Goal: Task Accomplishment & Management: Complete application form

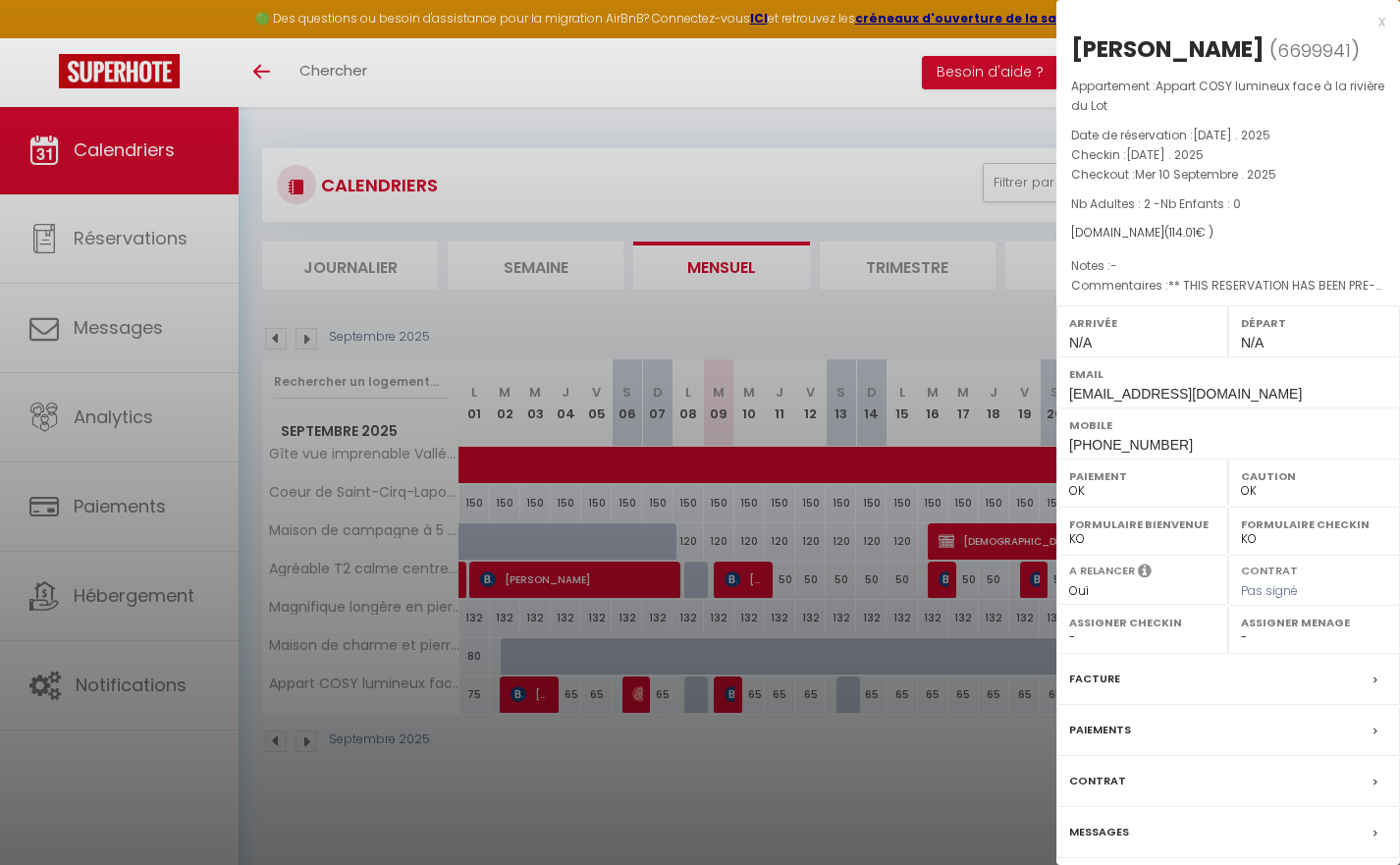
select select "0"
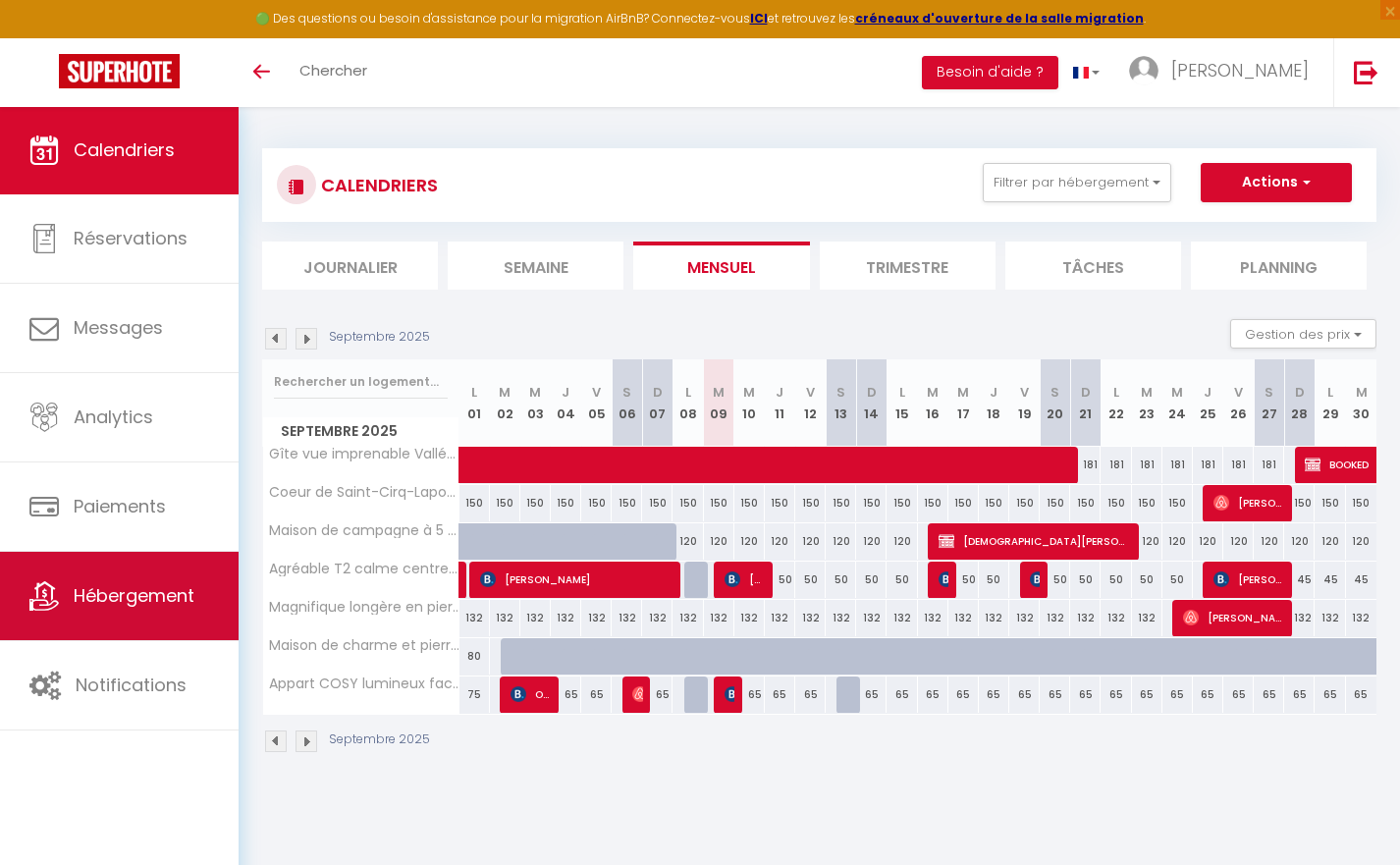
click at [154, 596] on span "Hébergement" at bounding box center [134, 595] width 121 height 25
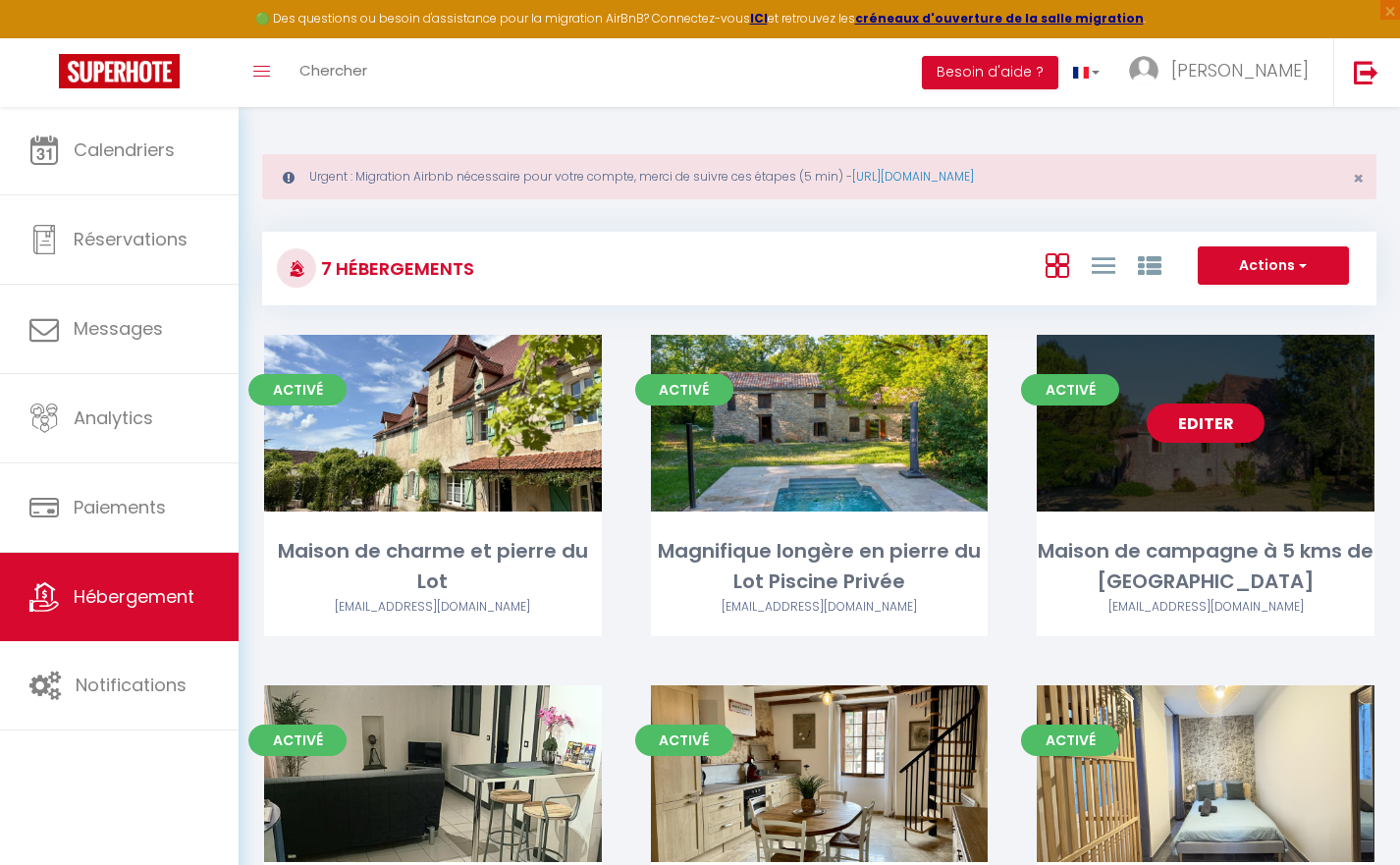
click at [1182, 415] on link "Editer" at bounding box center [1205, 424] width 118 height 40
click at [1195, 431] on link "Editer" at bounding box center [1205, 424] width 118 height 40
select select "3"
select select "2"
select select "1"
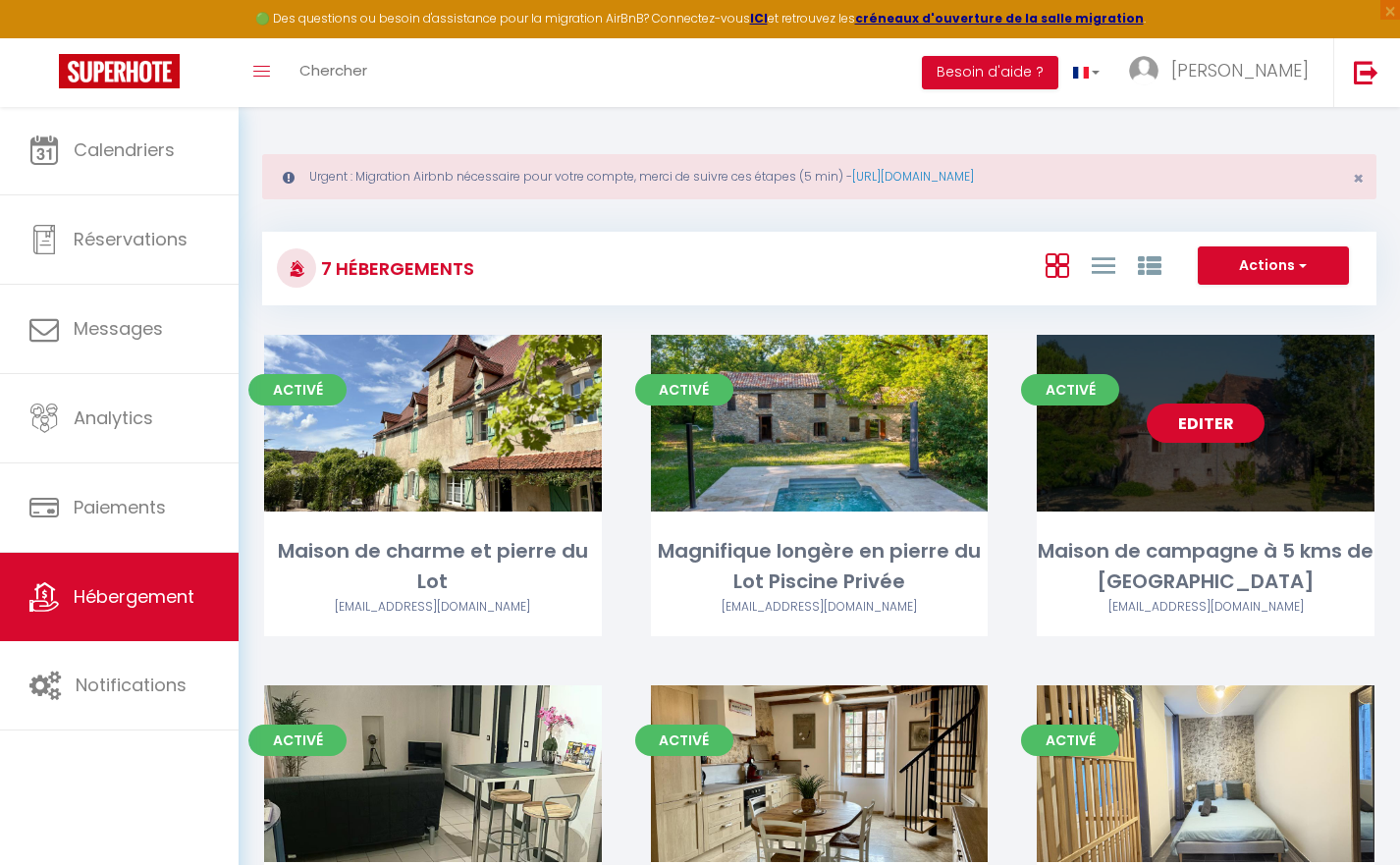
select select "1"
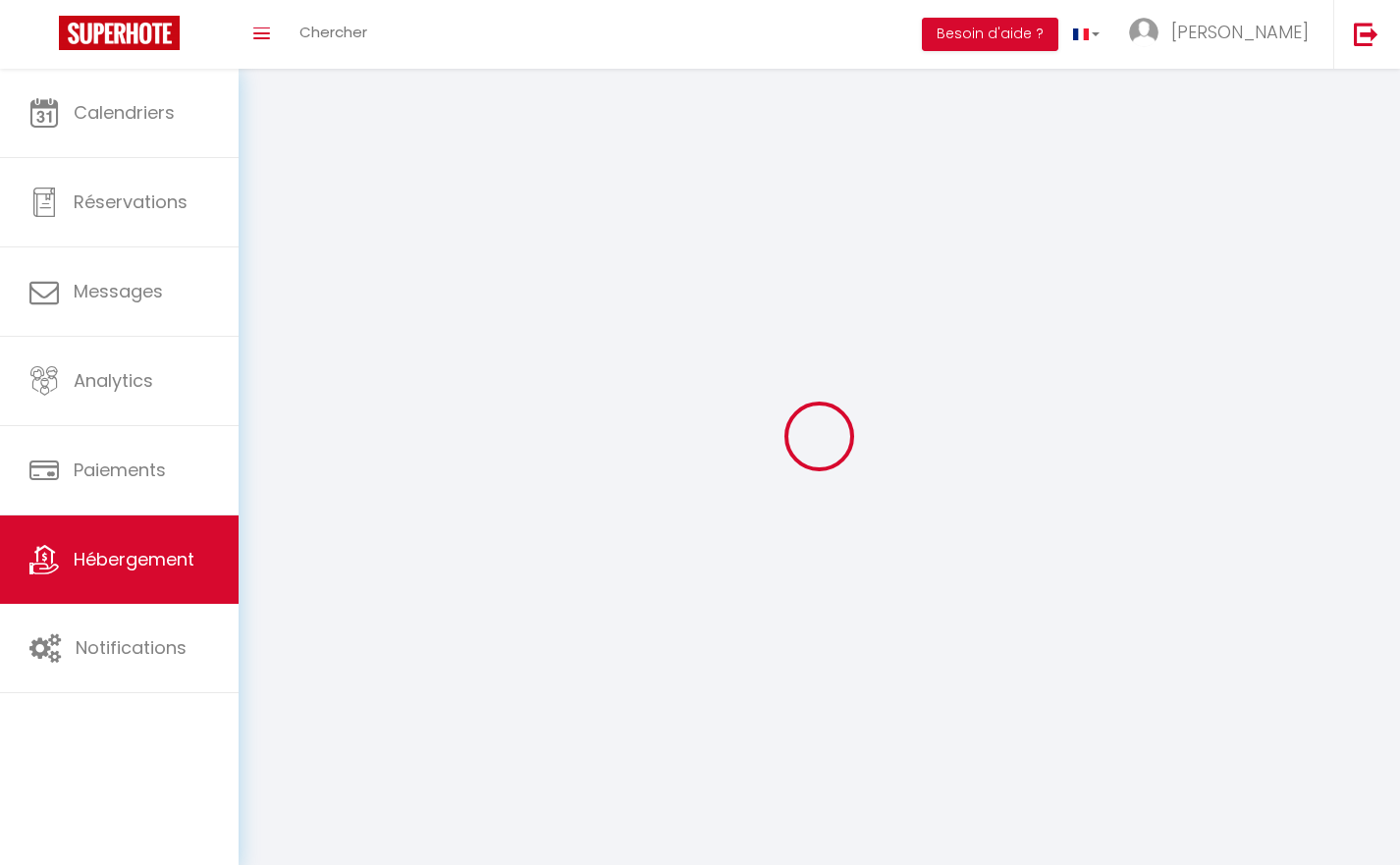
select select
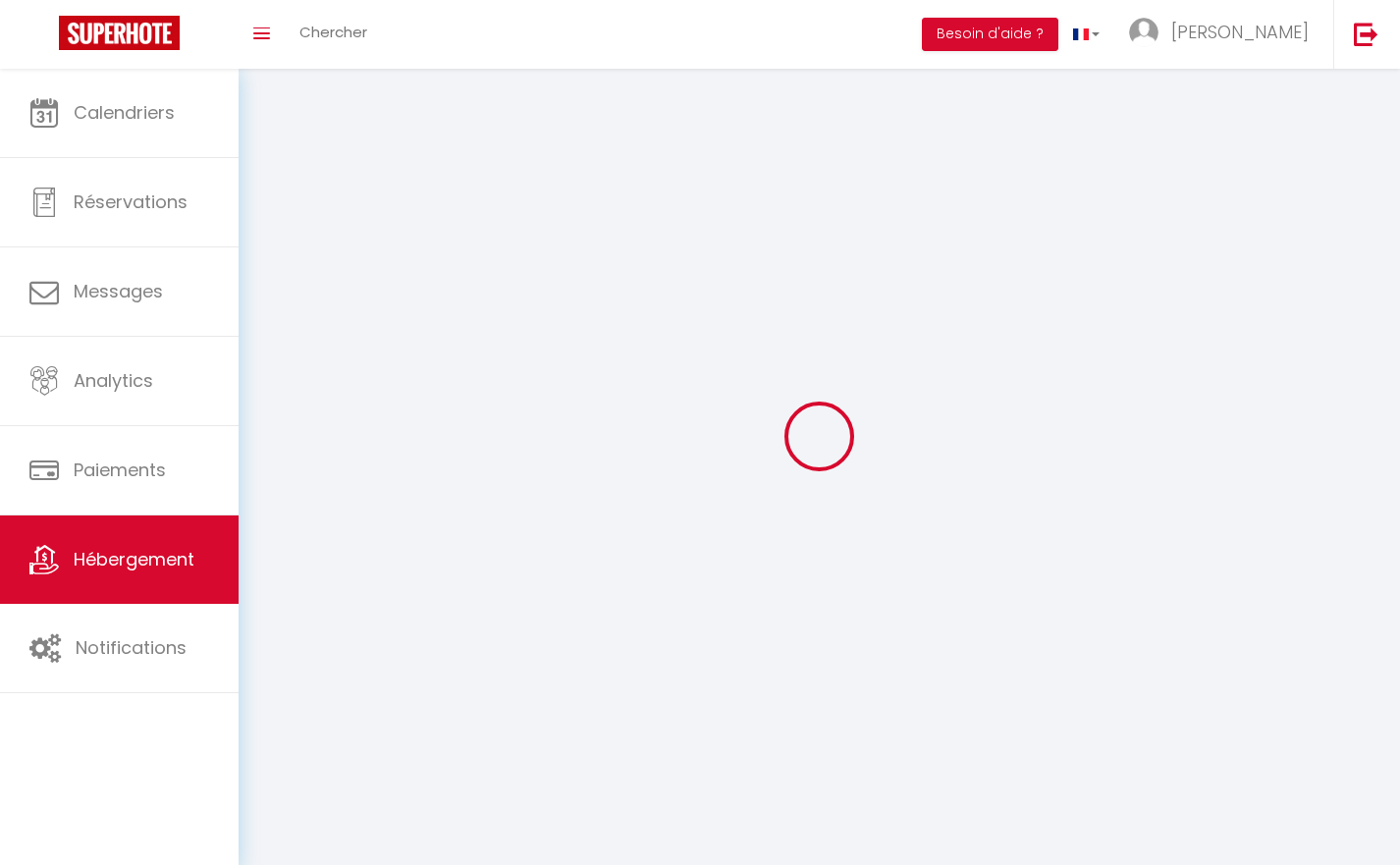
select select
checkbox input "false"
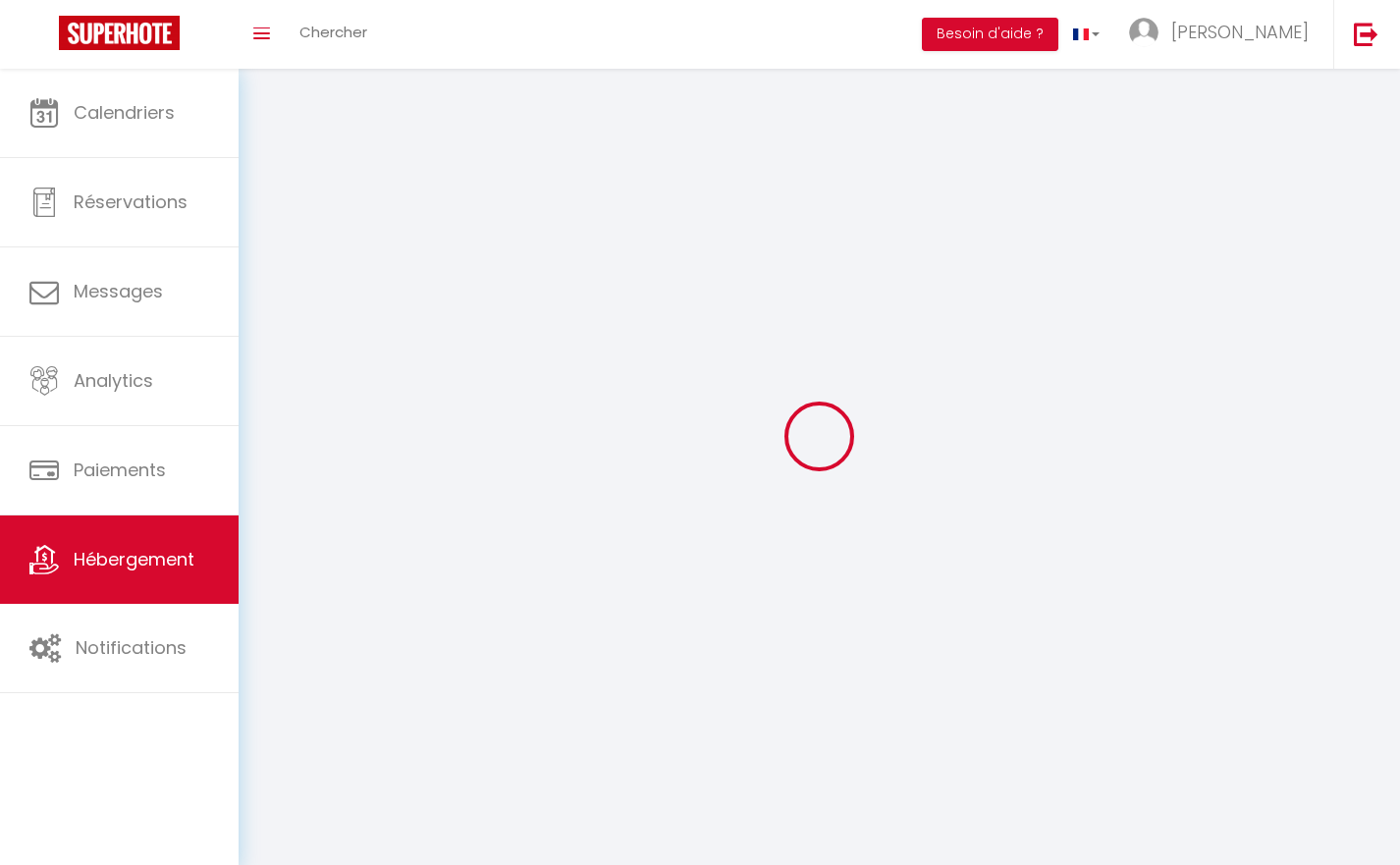
checkbox input "false"
select select
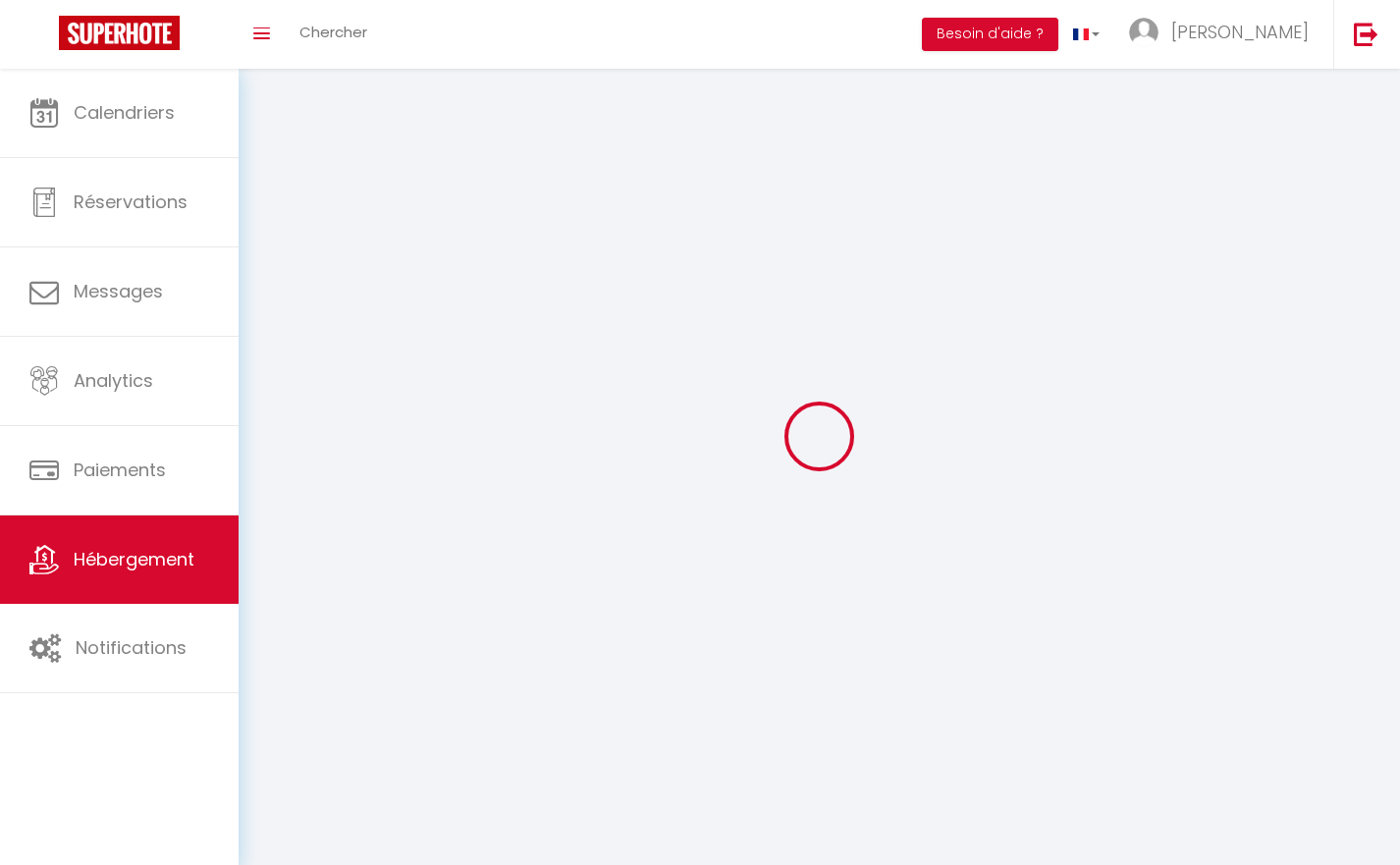
select select
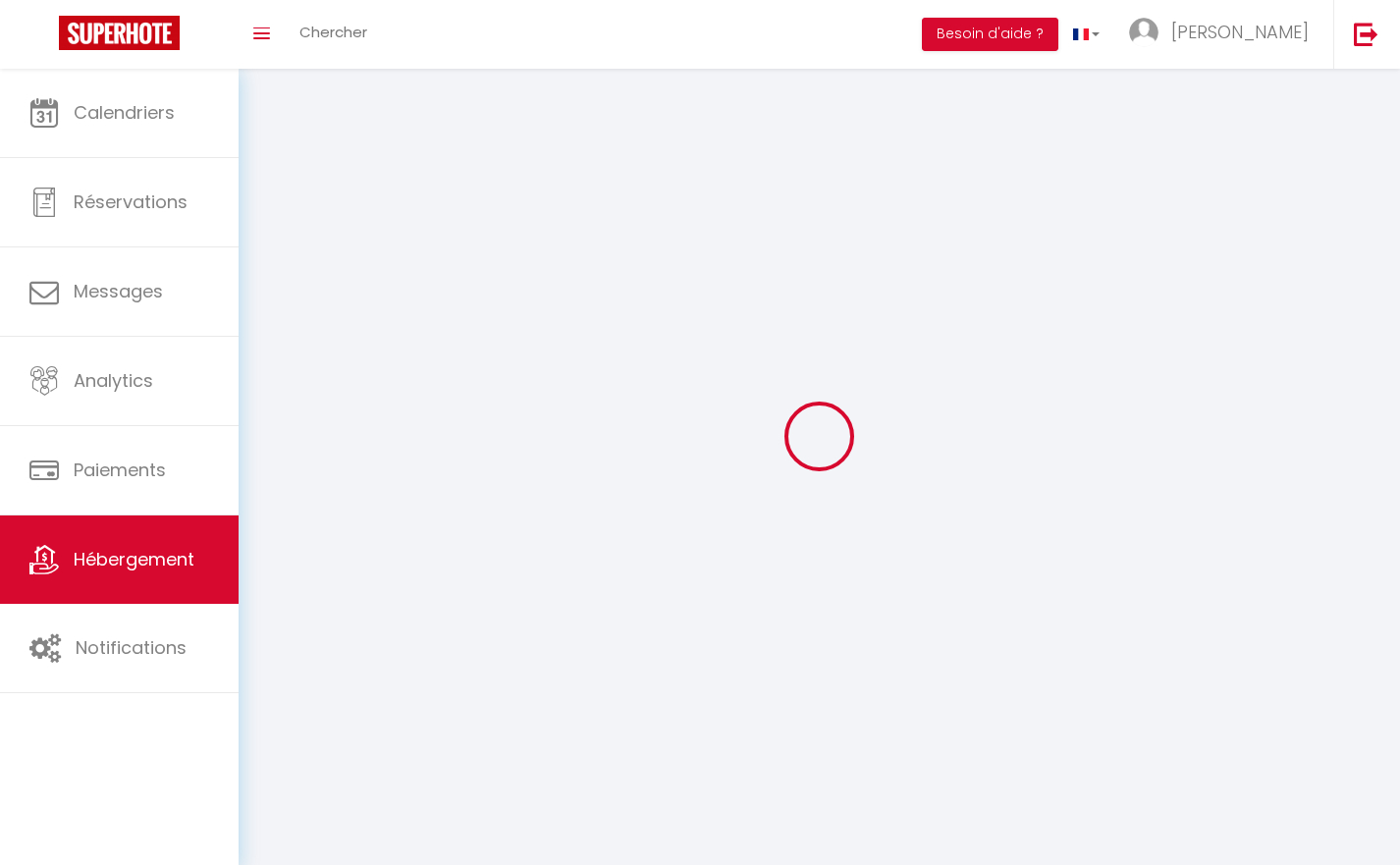
checkbox input "false"
select select
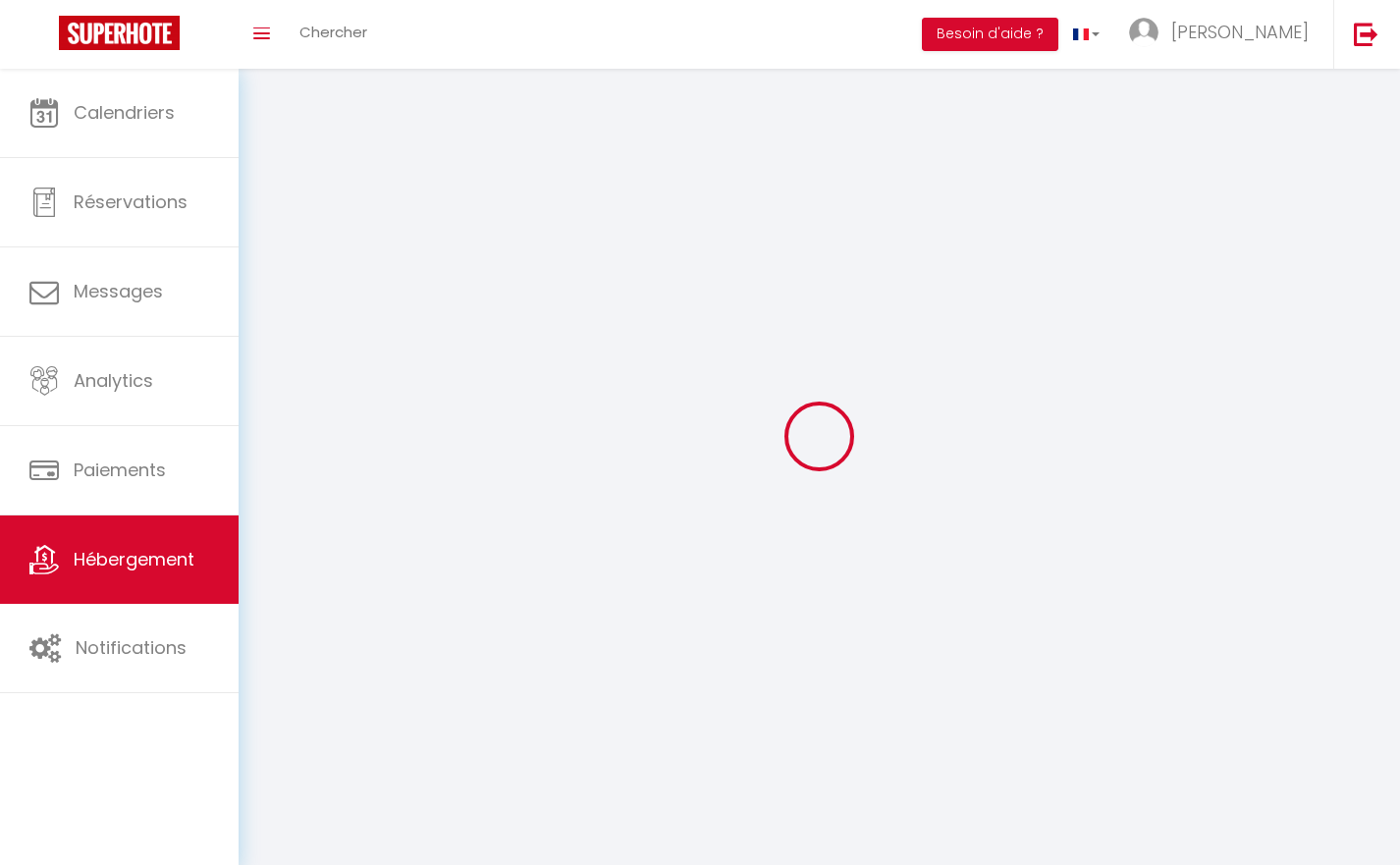
select select
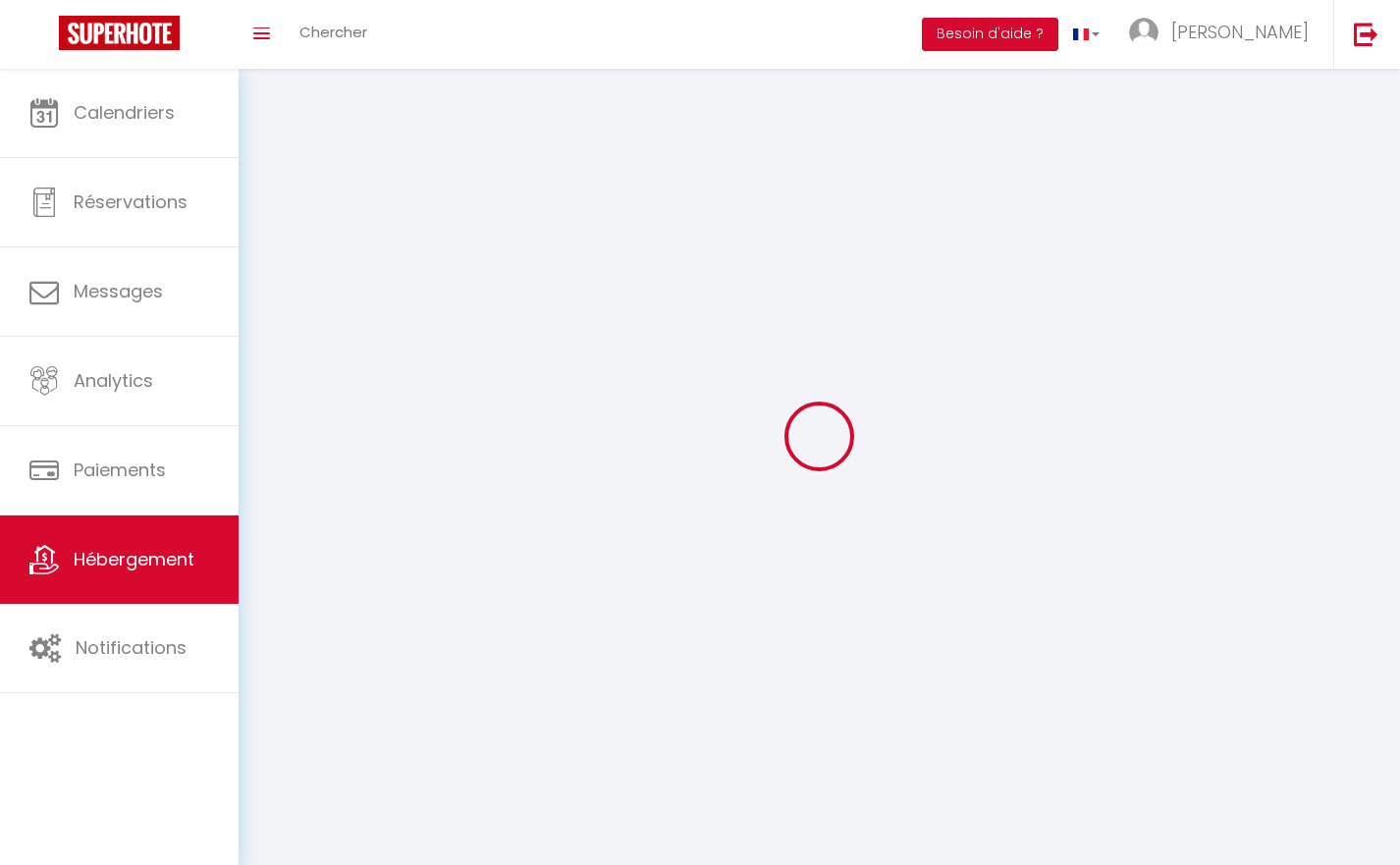
select select
checkbox input "false"
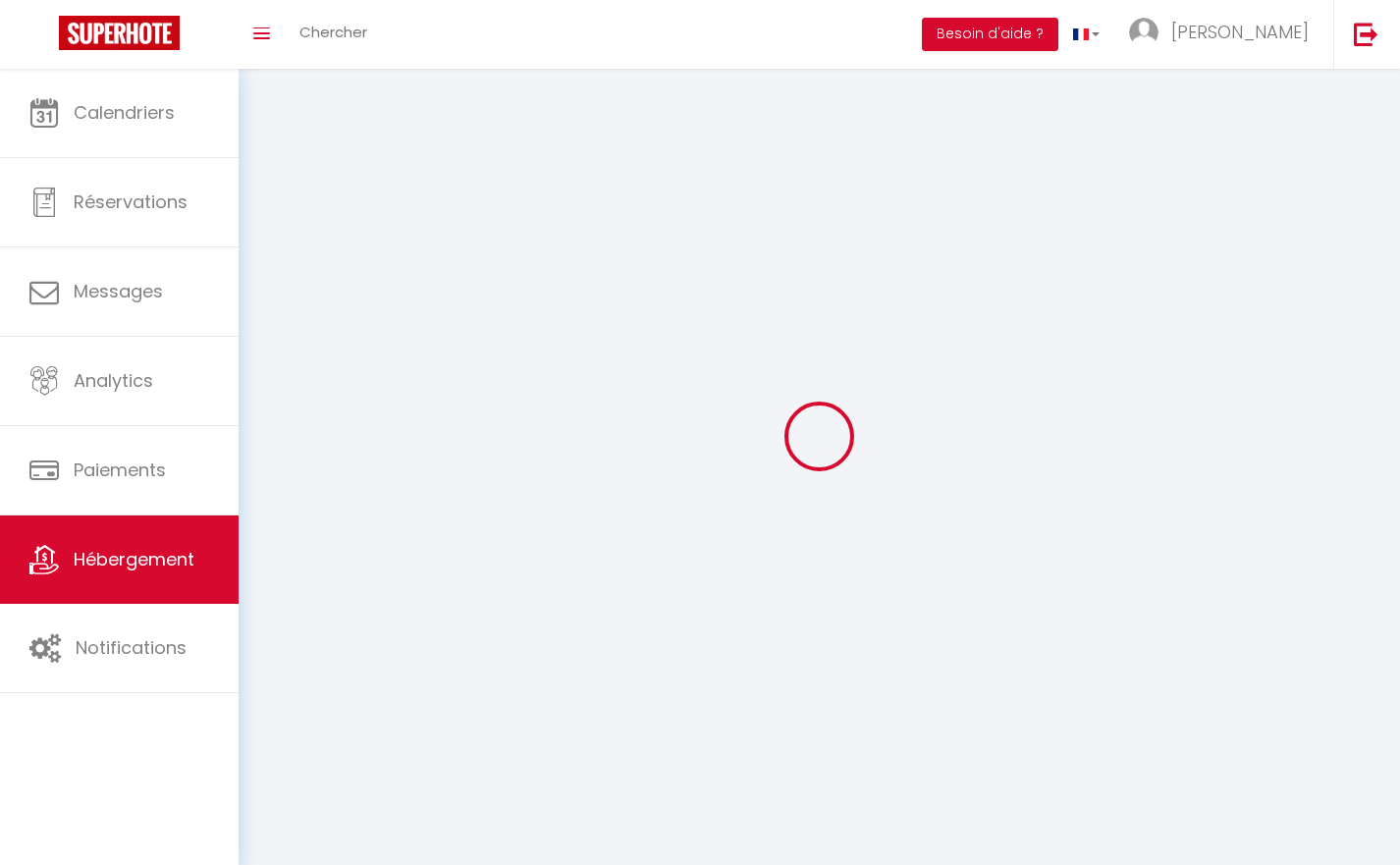
checkbox input "false"
select select
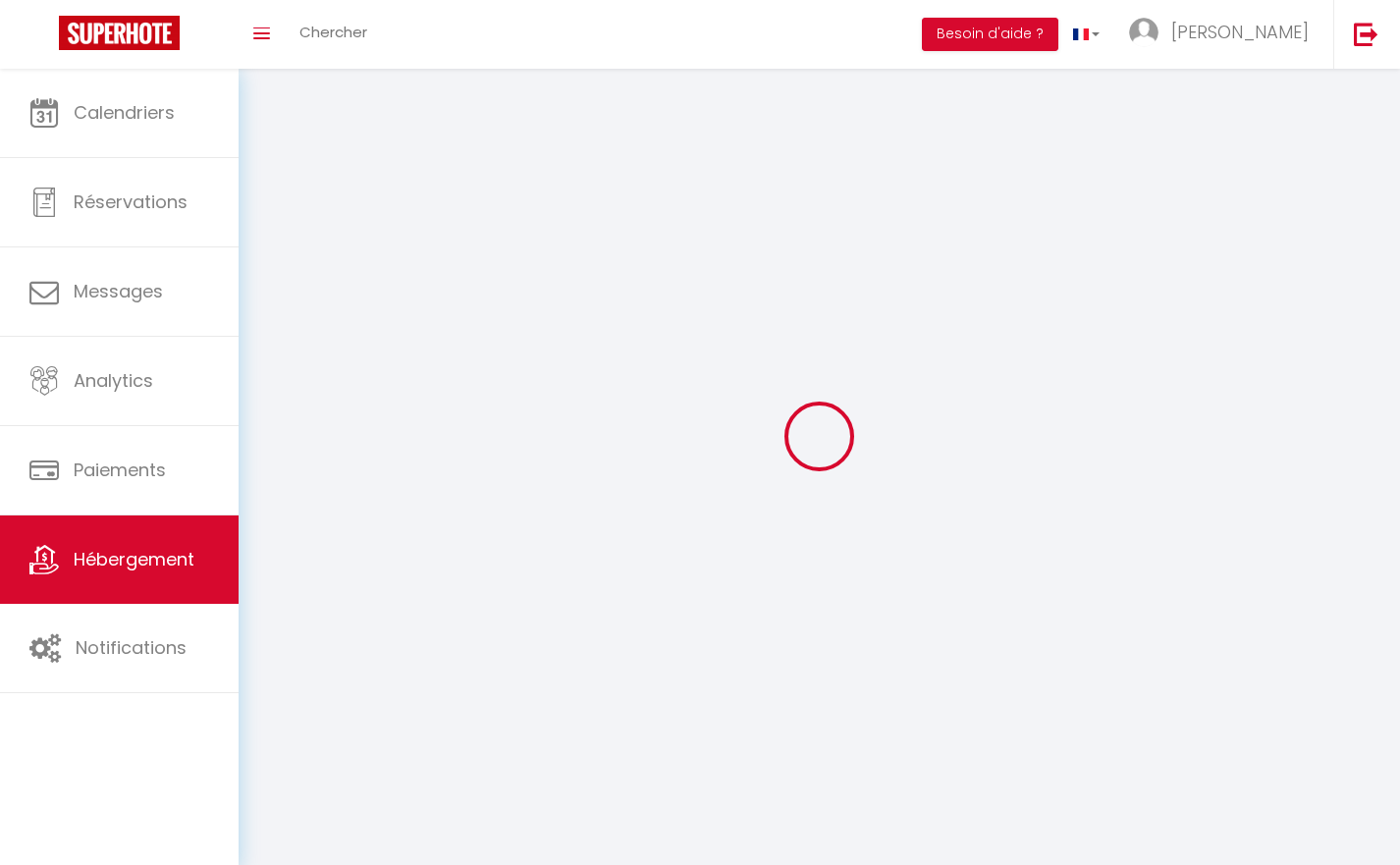
select select
checkbox input "false"
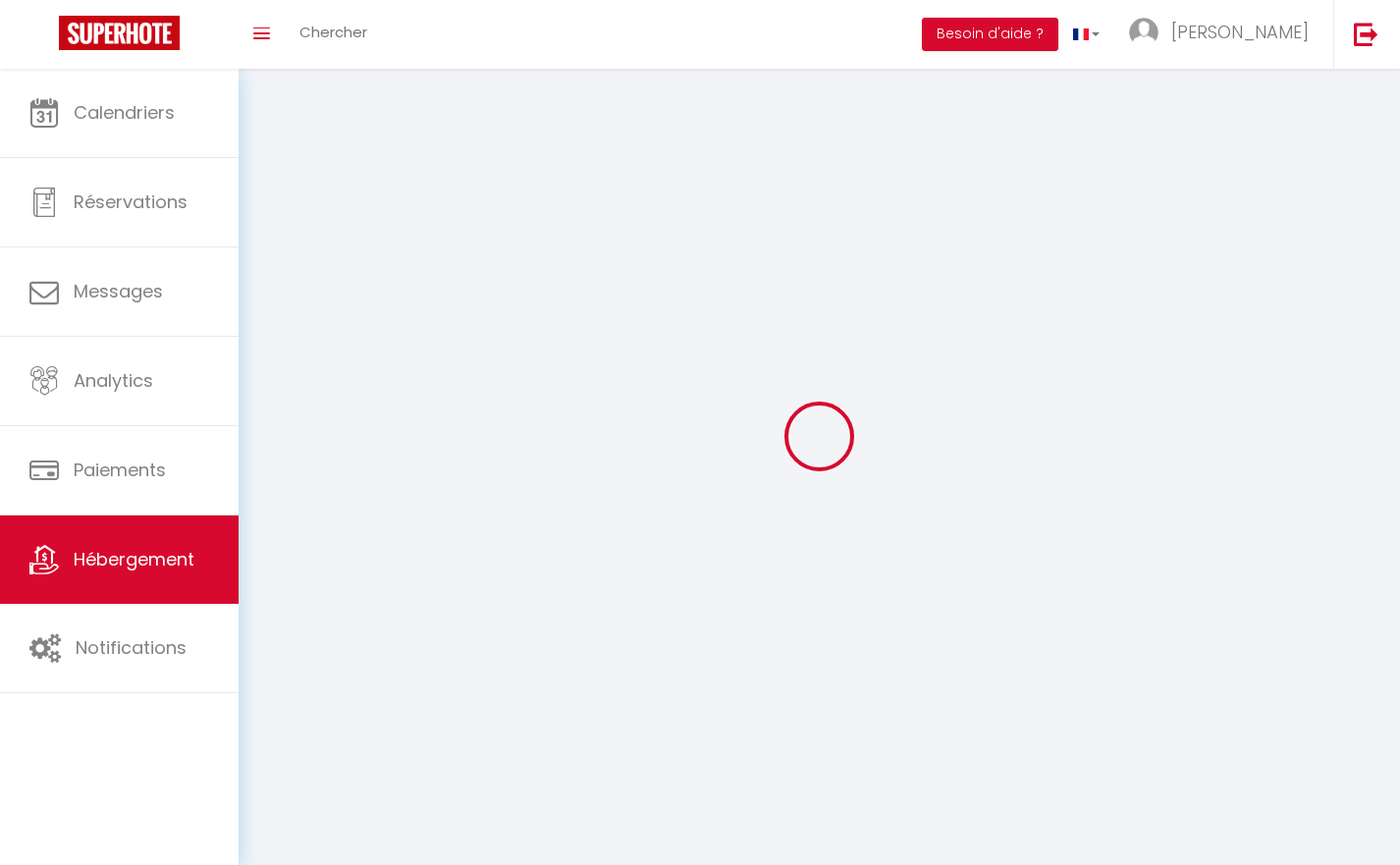
checkbox input "false"
select select
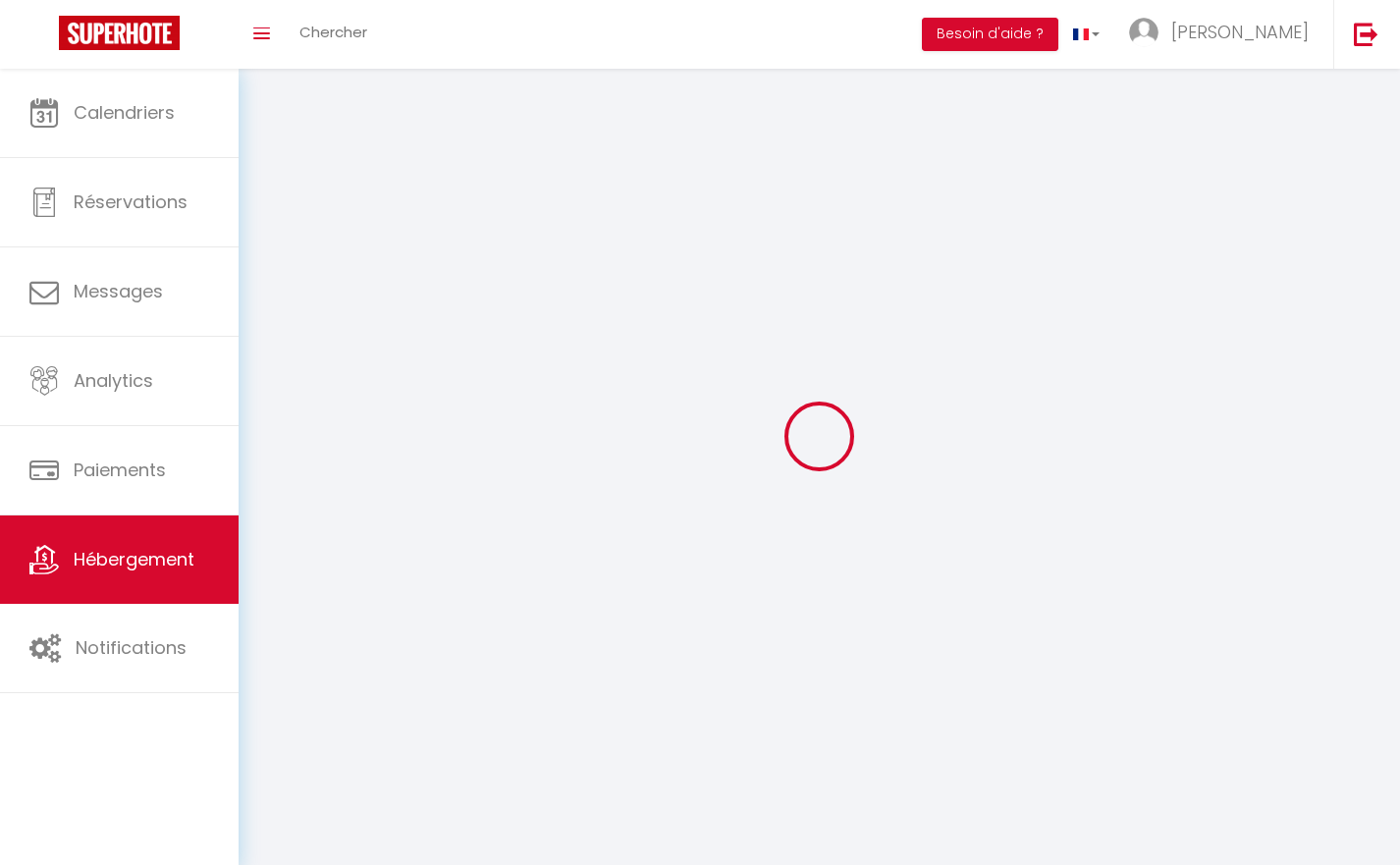
select select
checkbox input "false"
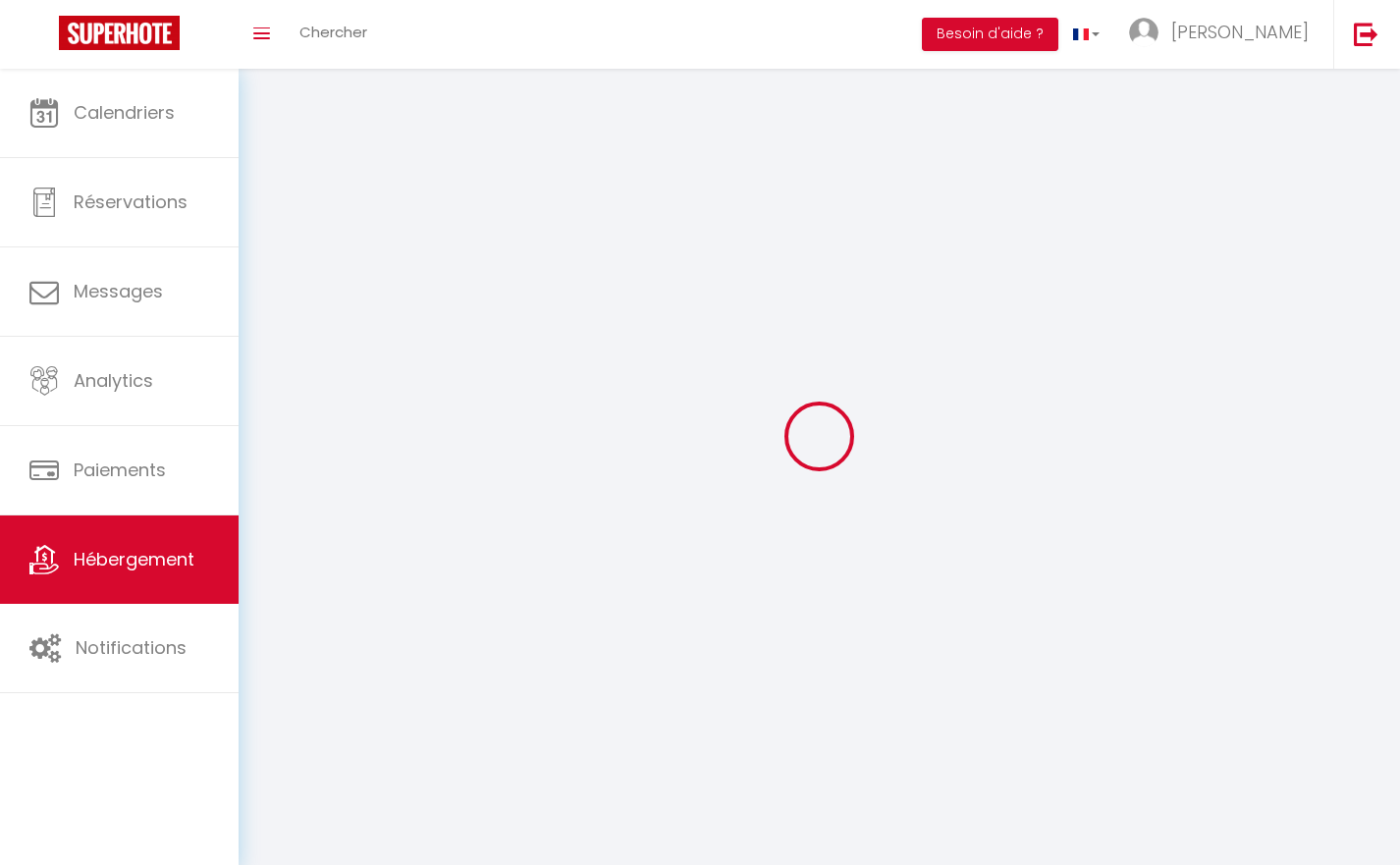
checkbox input "false"
select select
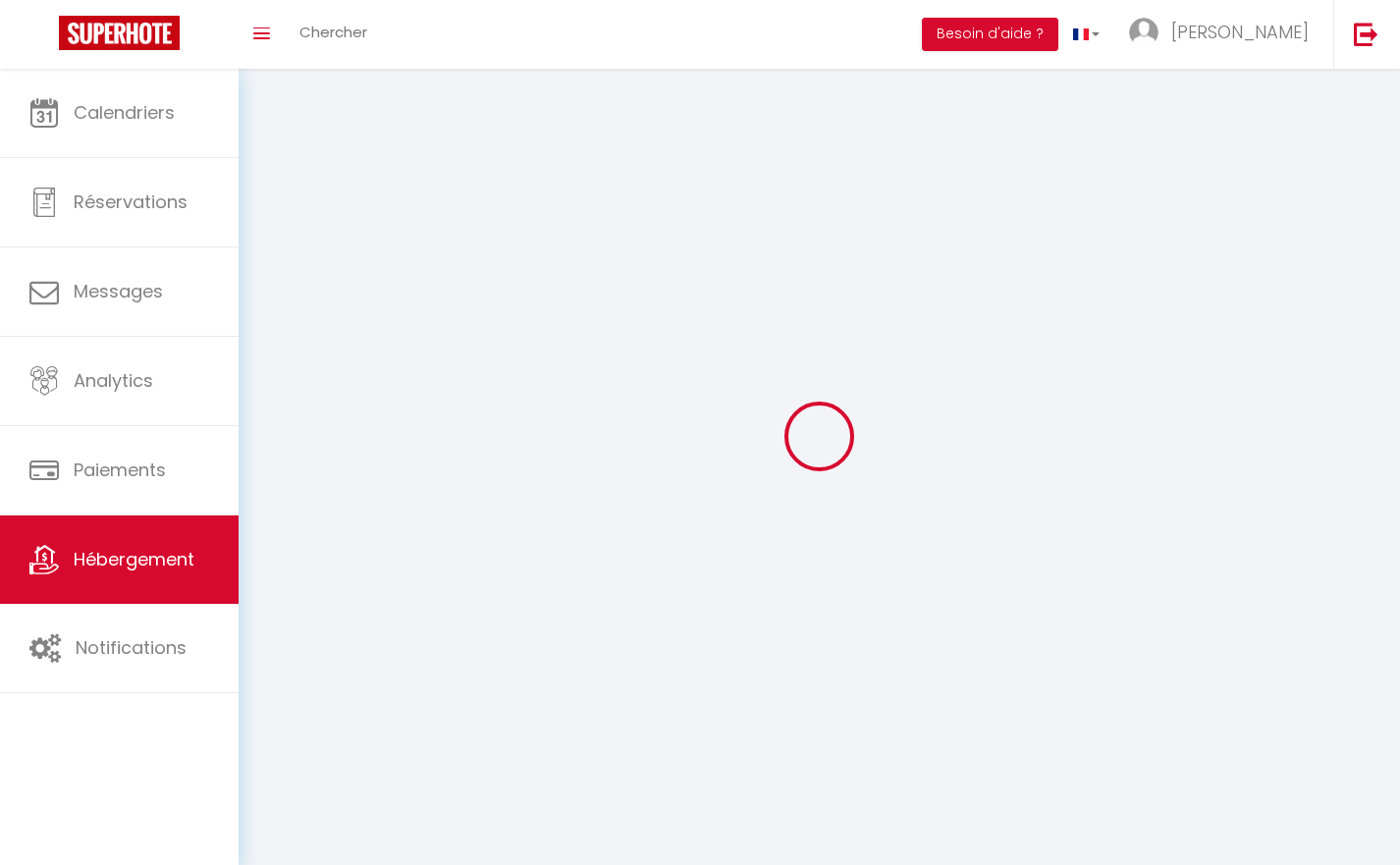
select select "1"
select select
select select "28"
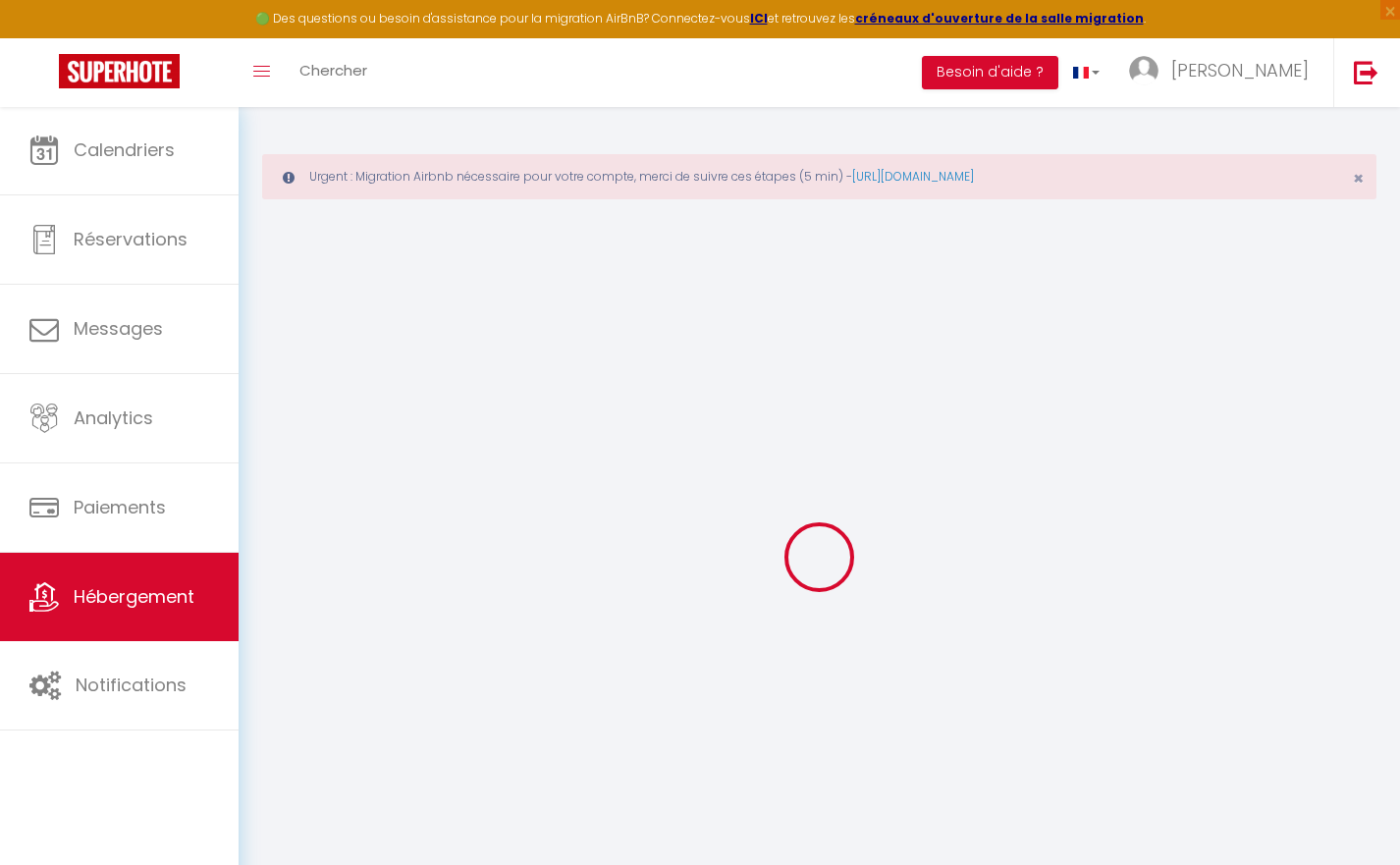
select select
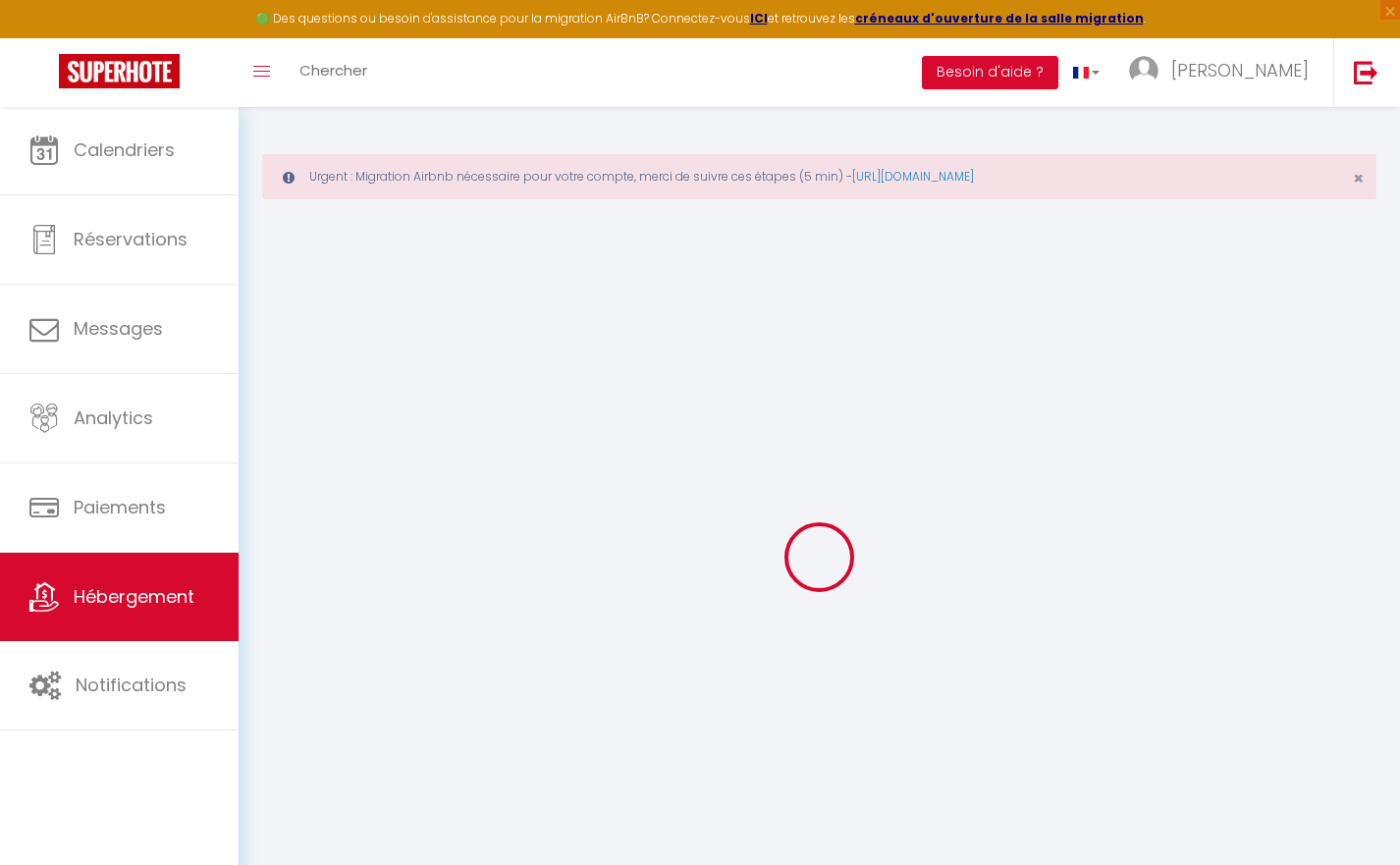
select select
checkbox input "false"
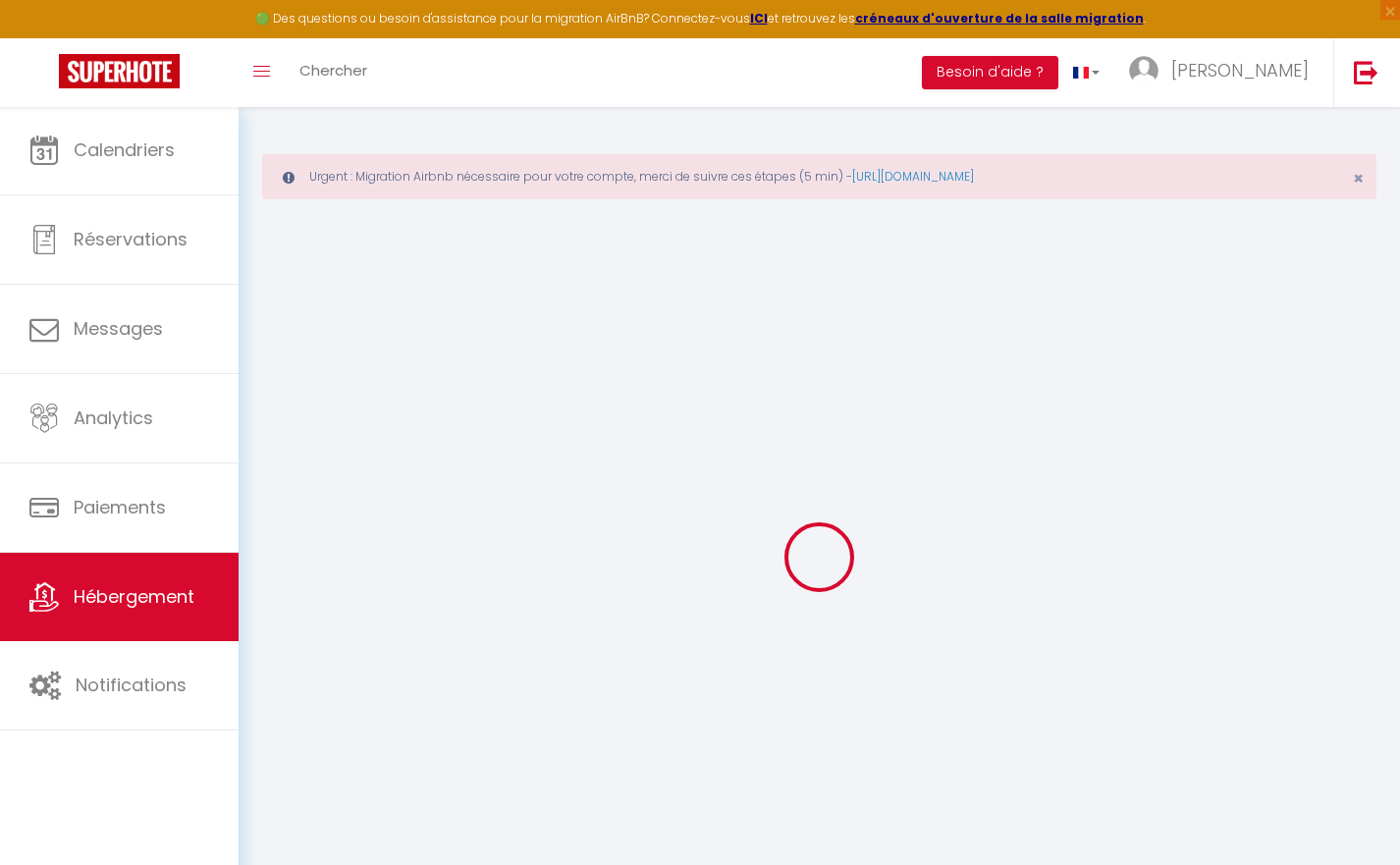
select select
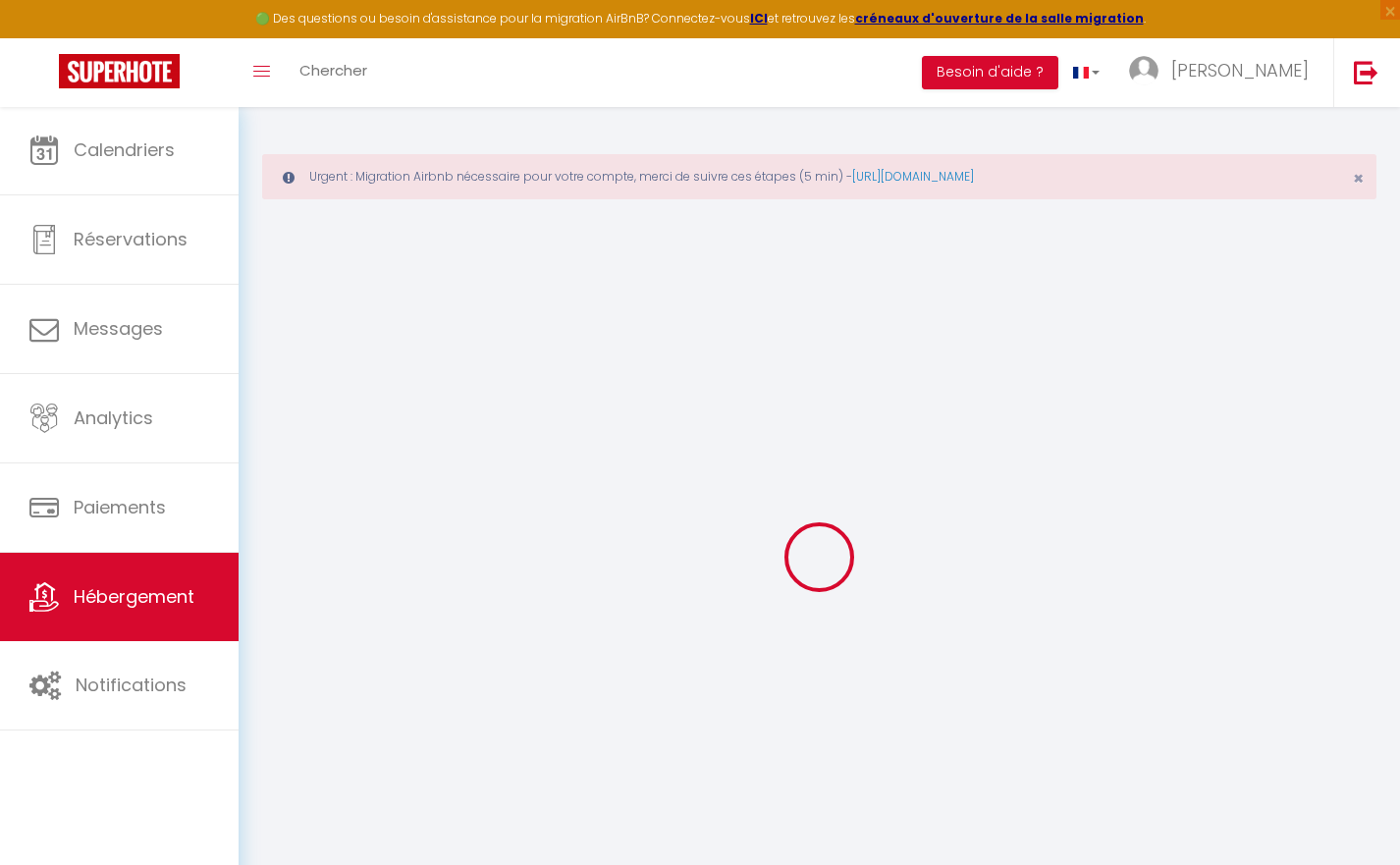
select select
checkbox input "false"
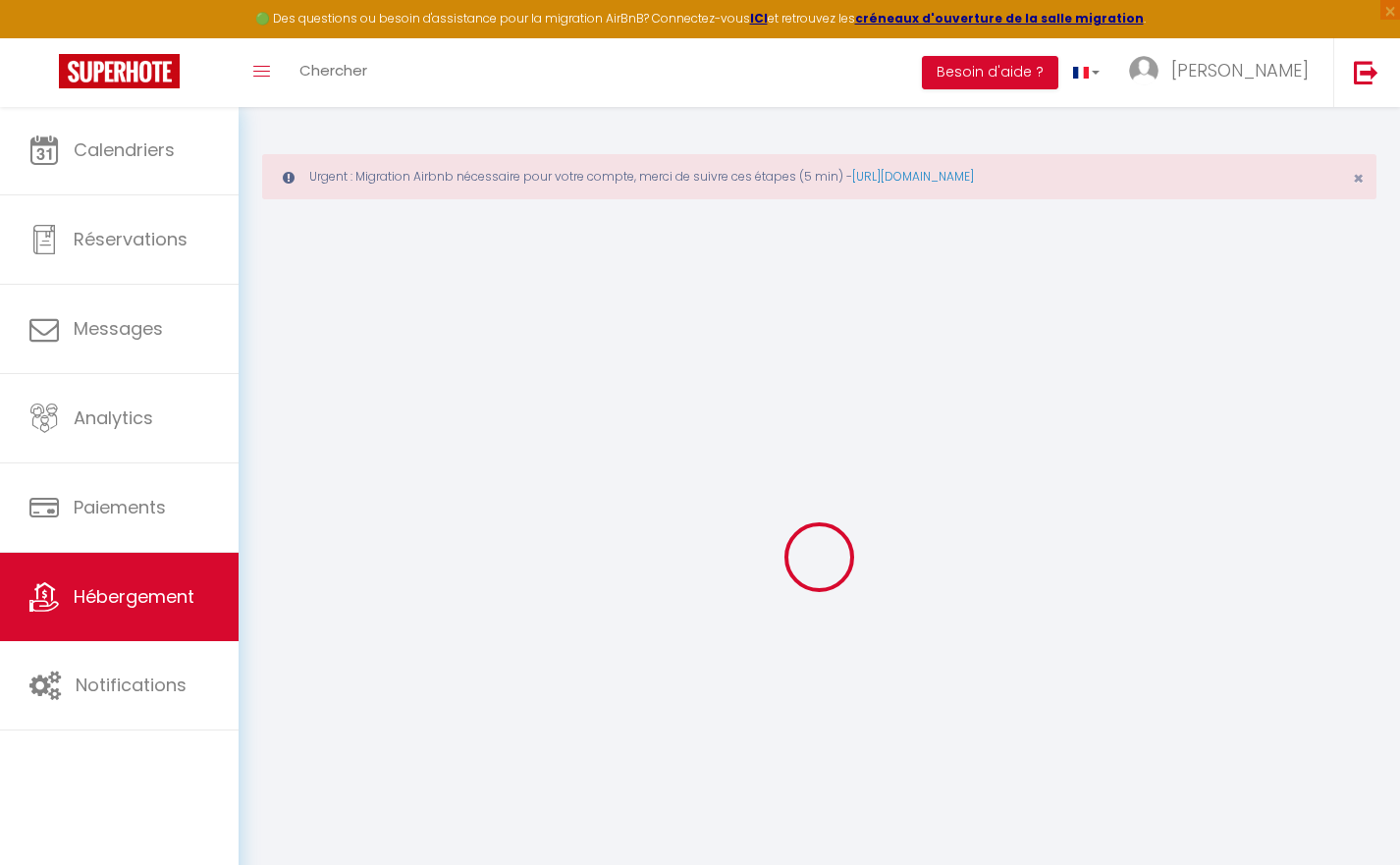
checkbox input "false"
select select
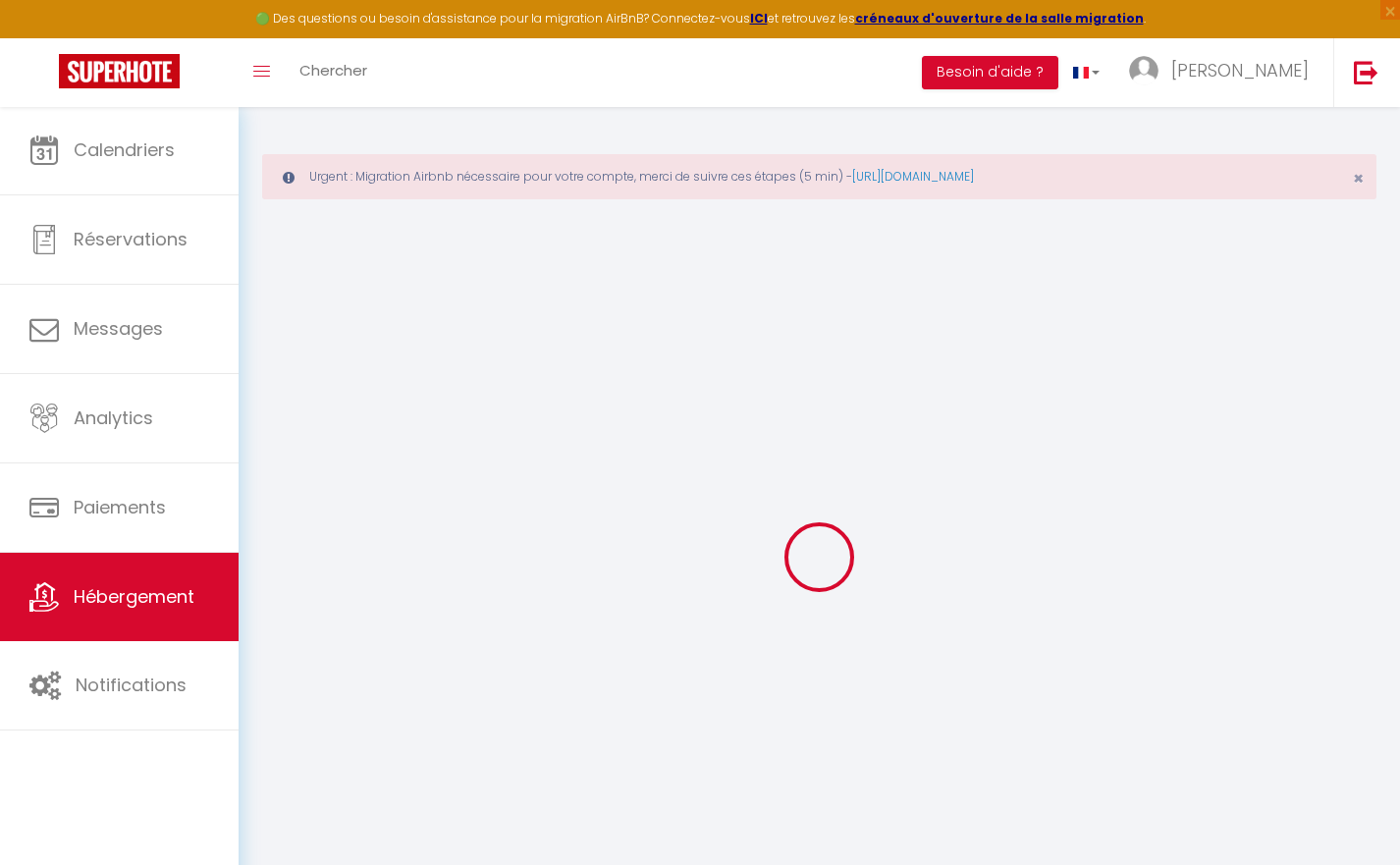
select select
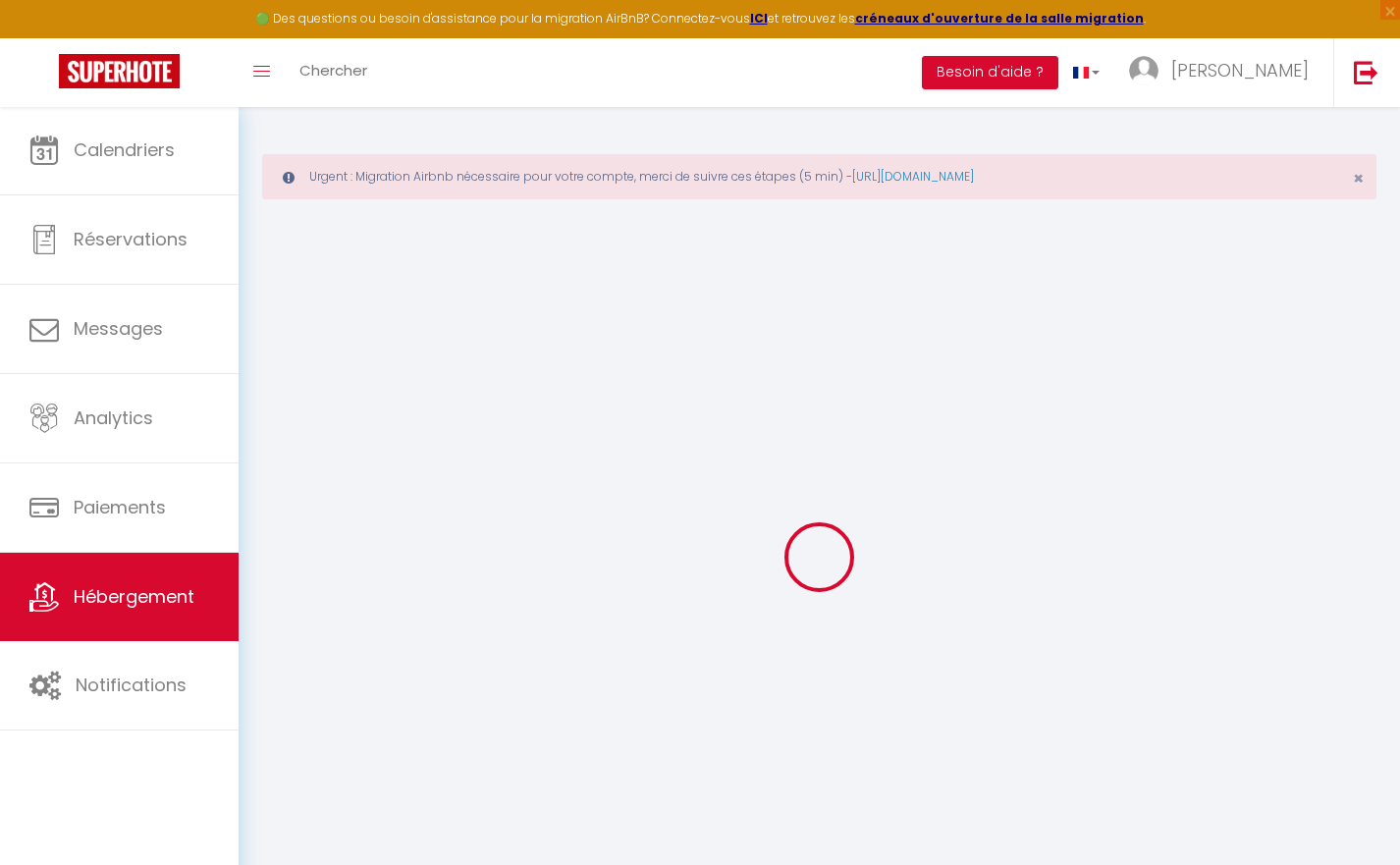
checkbox input "false"
select select
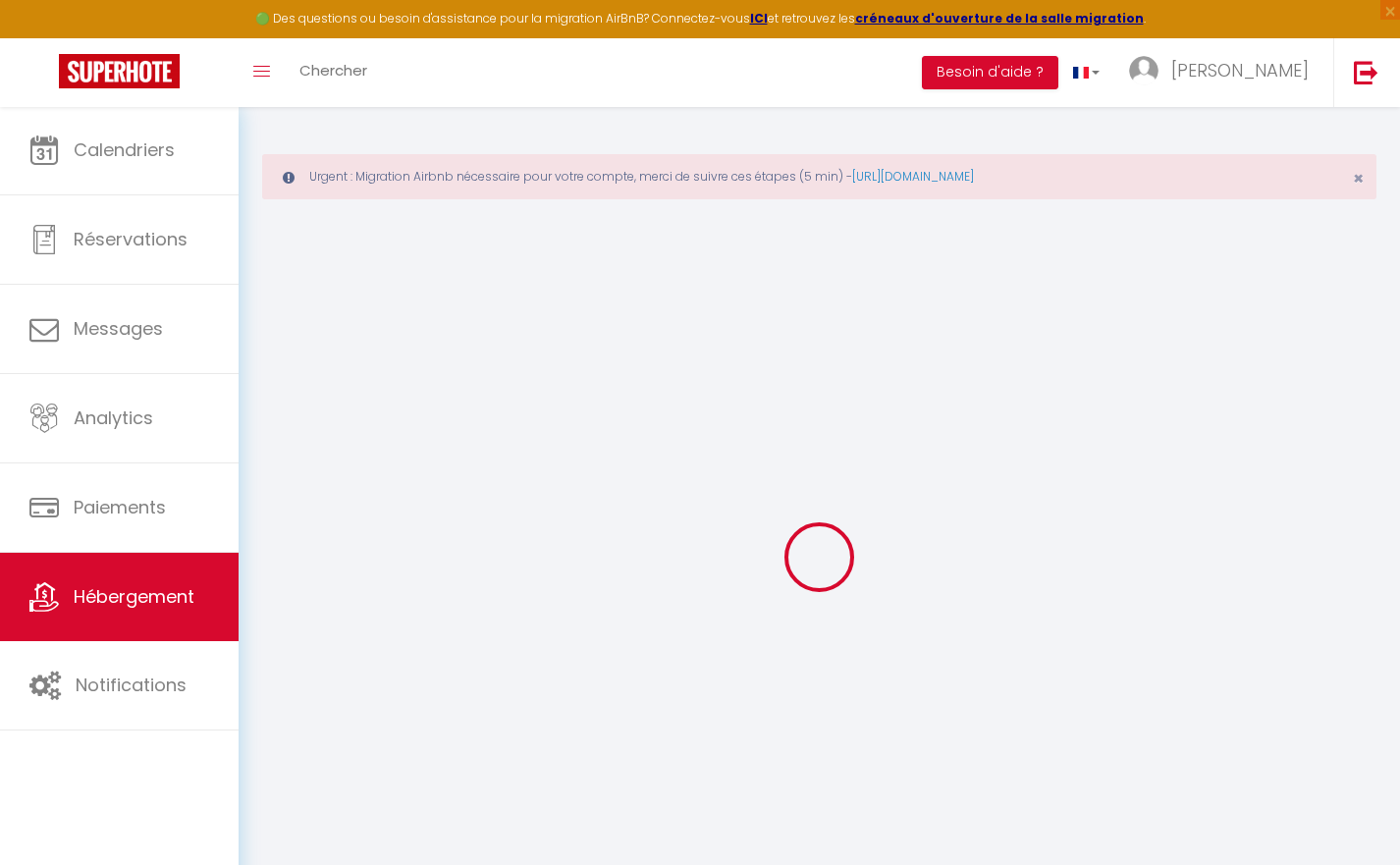
select select
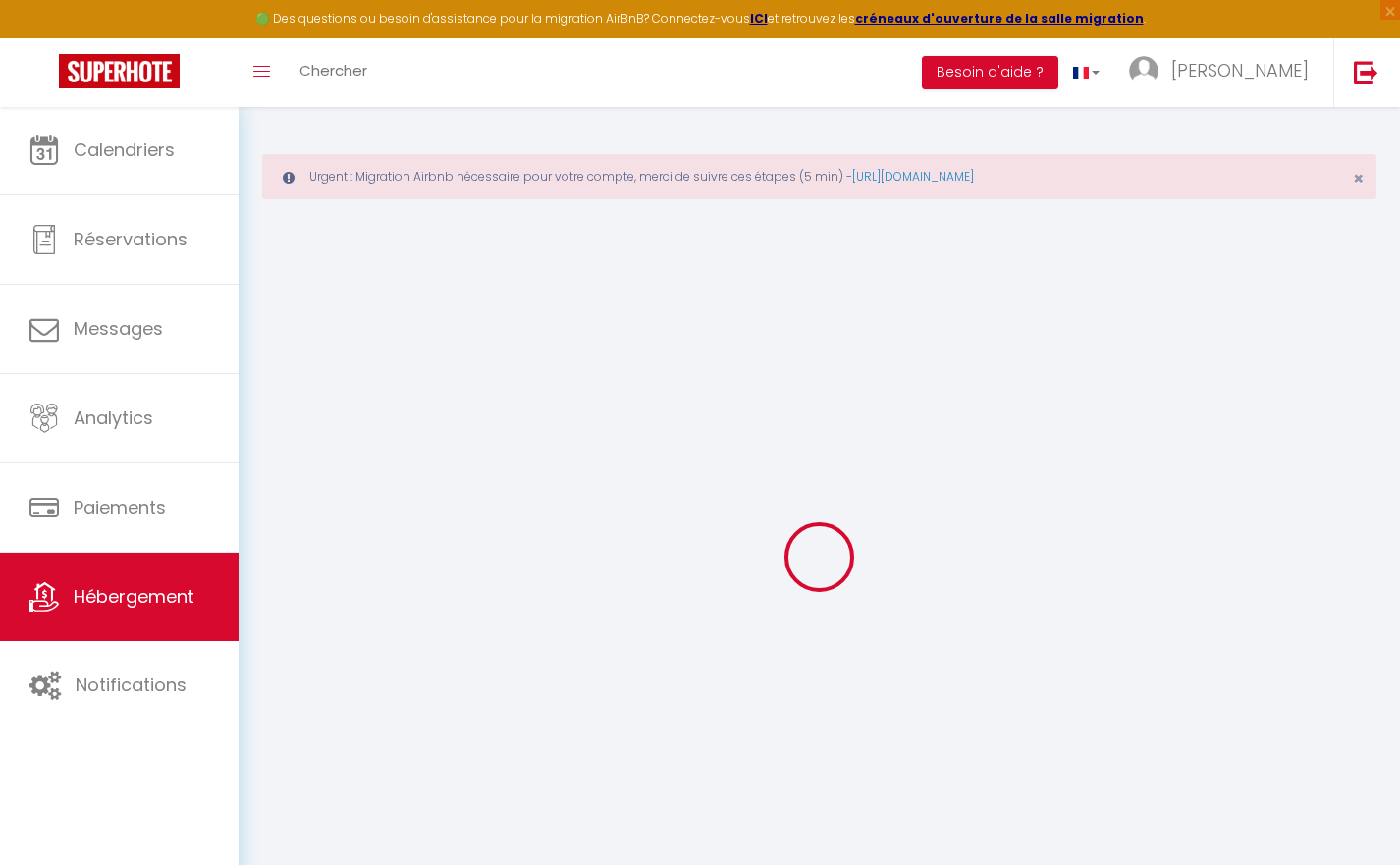
select select
checkbox input "false"
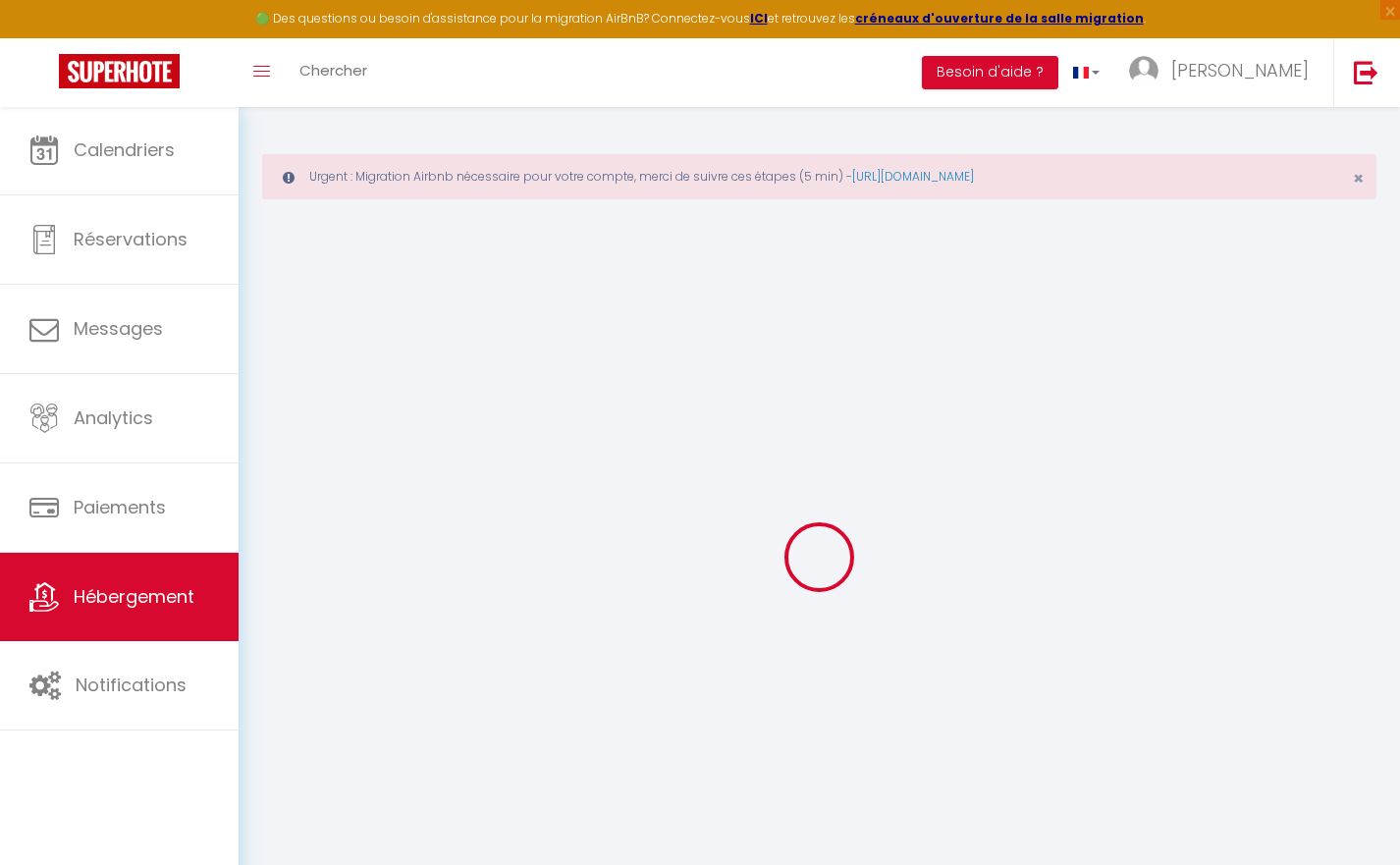
checkbox input "false"
select select
type input "Maison de campagne à 5 kms de [GEOGRAPHIC_DATA]"
type input "[PERSON_NAME]"
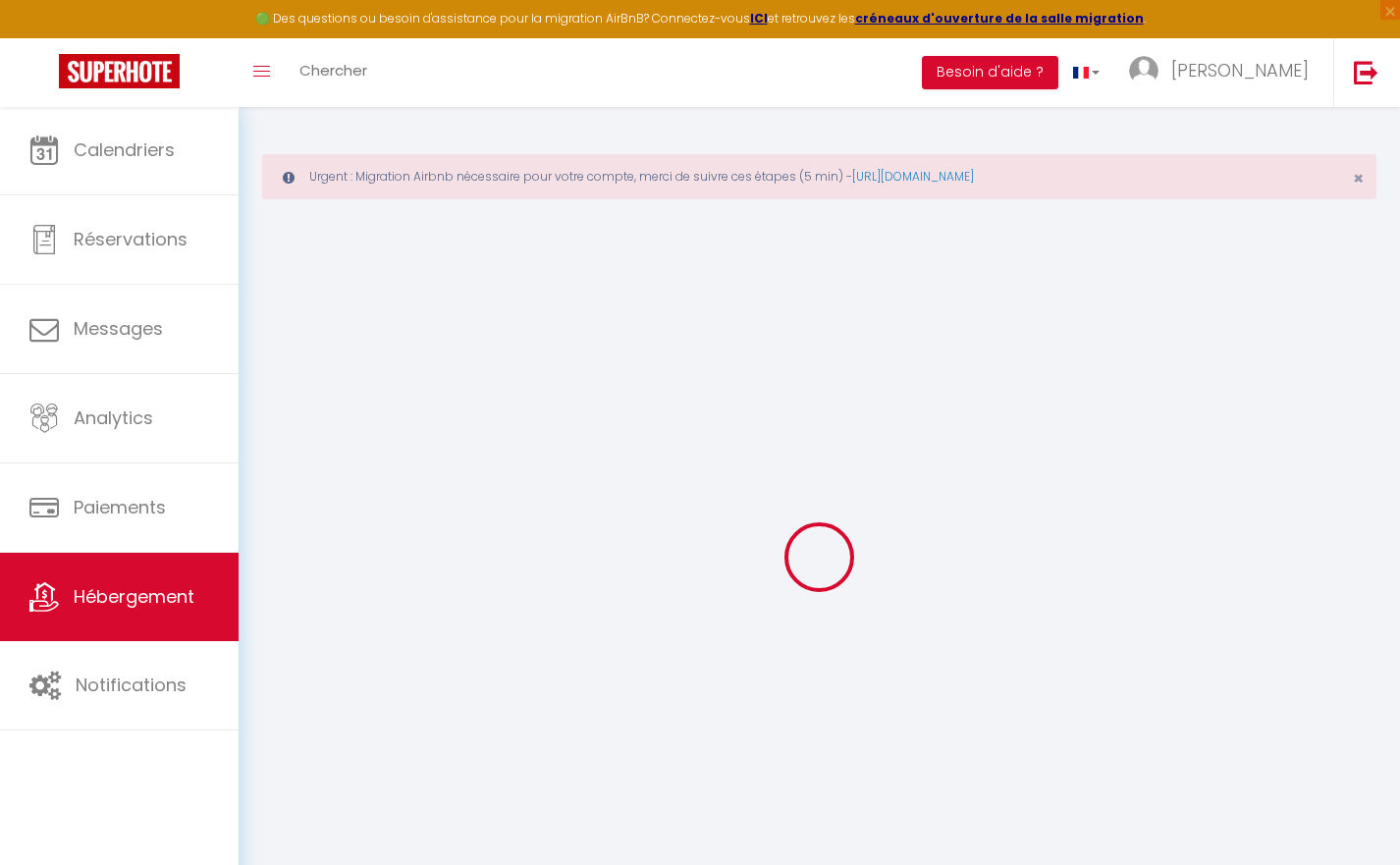
type input "Sennac"
type input "7, Allée des lilas"
type input "38450"
type input "Vif"
select select "houses"
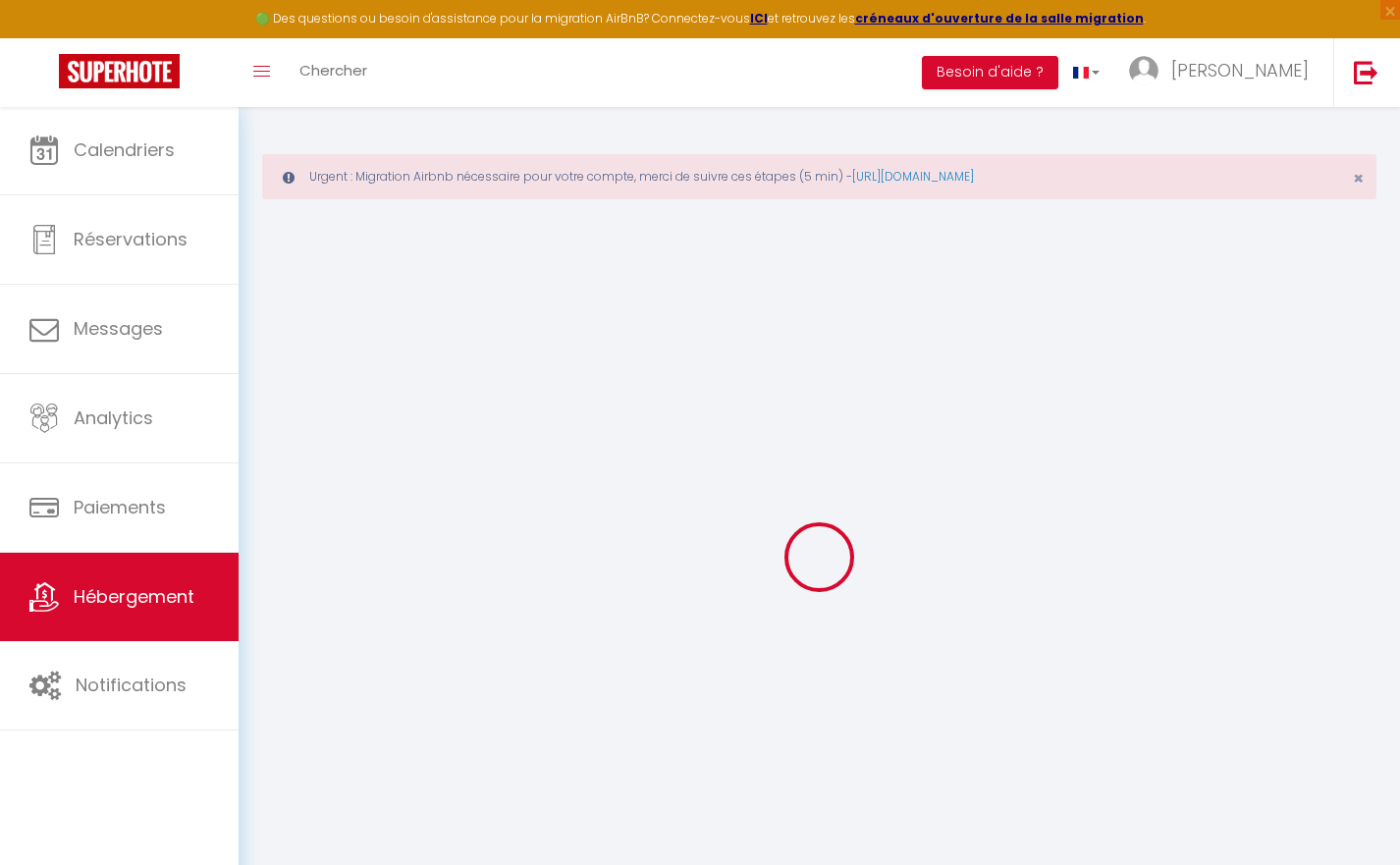
select select "8"
select select "1"
select select "2"
type input "100"
type input "10"
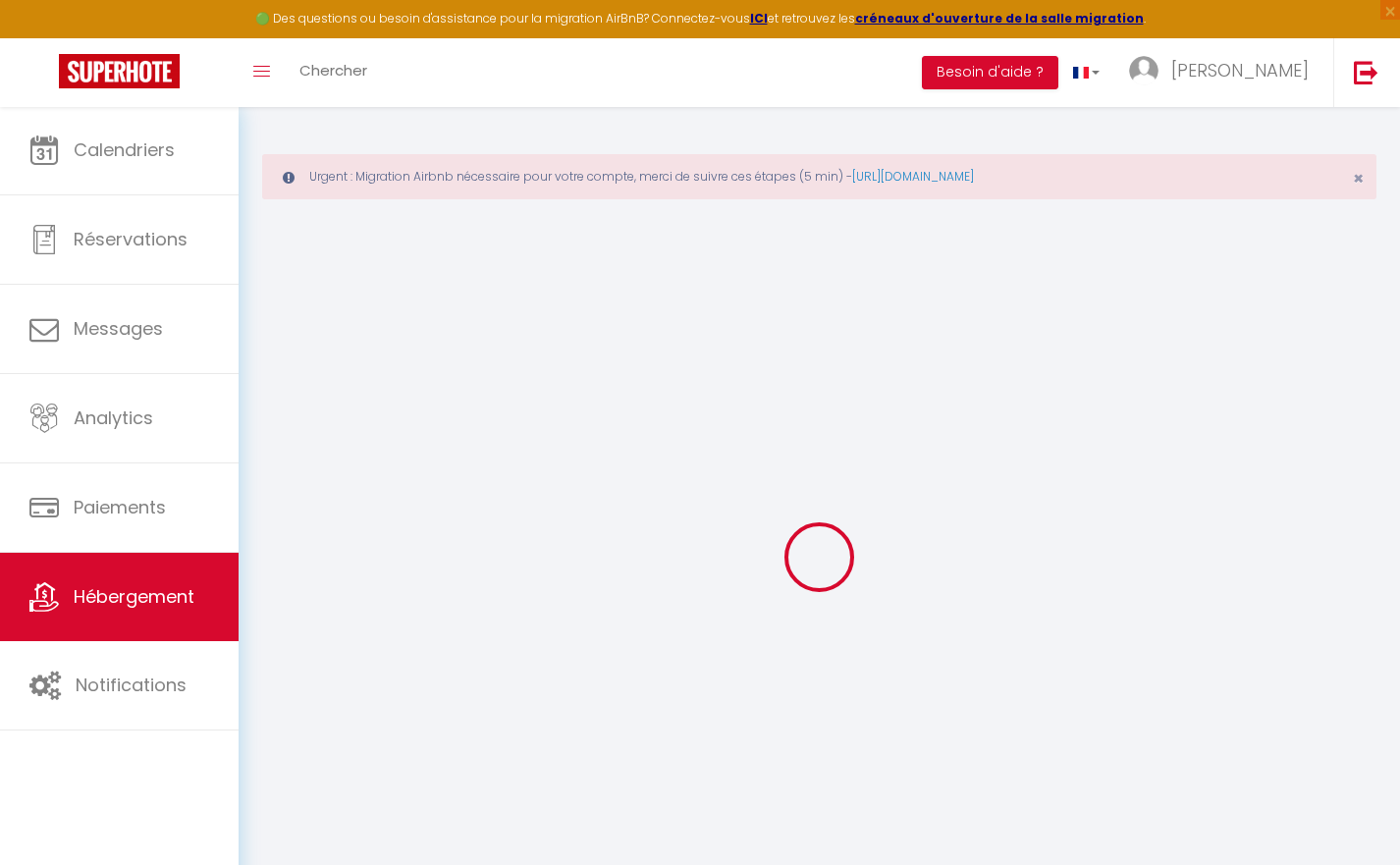
type input "140"
type input "1.00"
type input "400"
select select
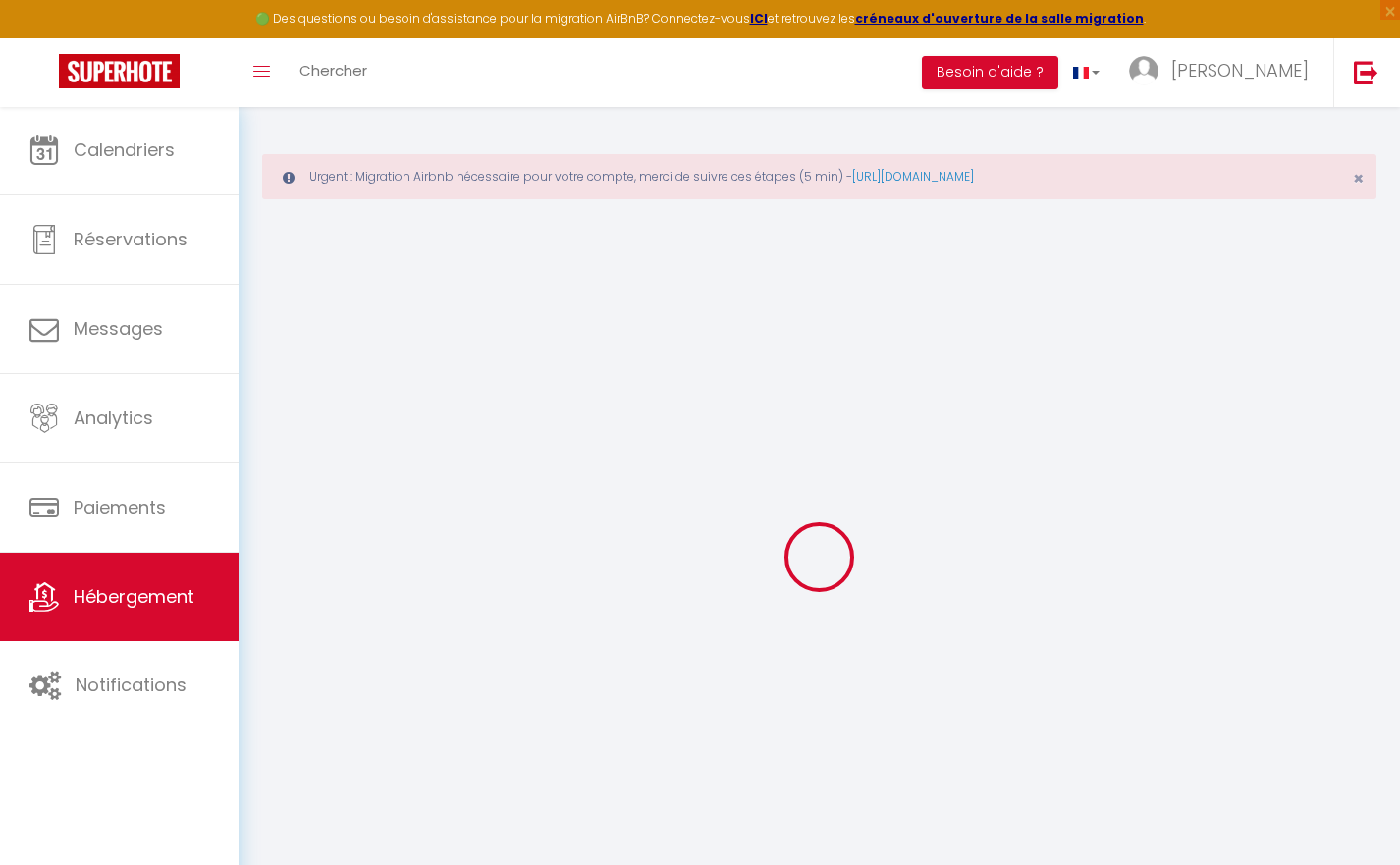
select select
type input "[STREET_ADDRESS]"
type input "46330"
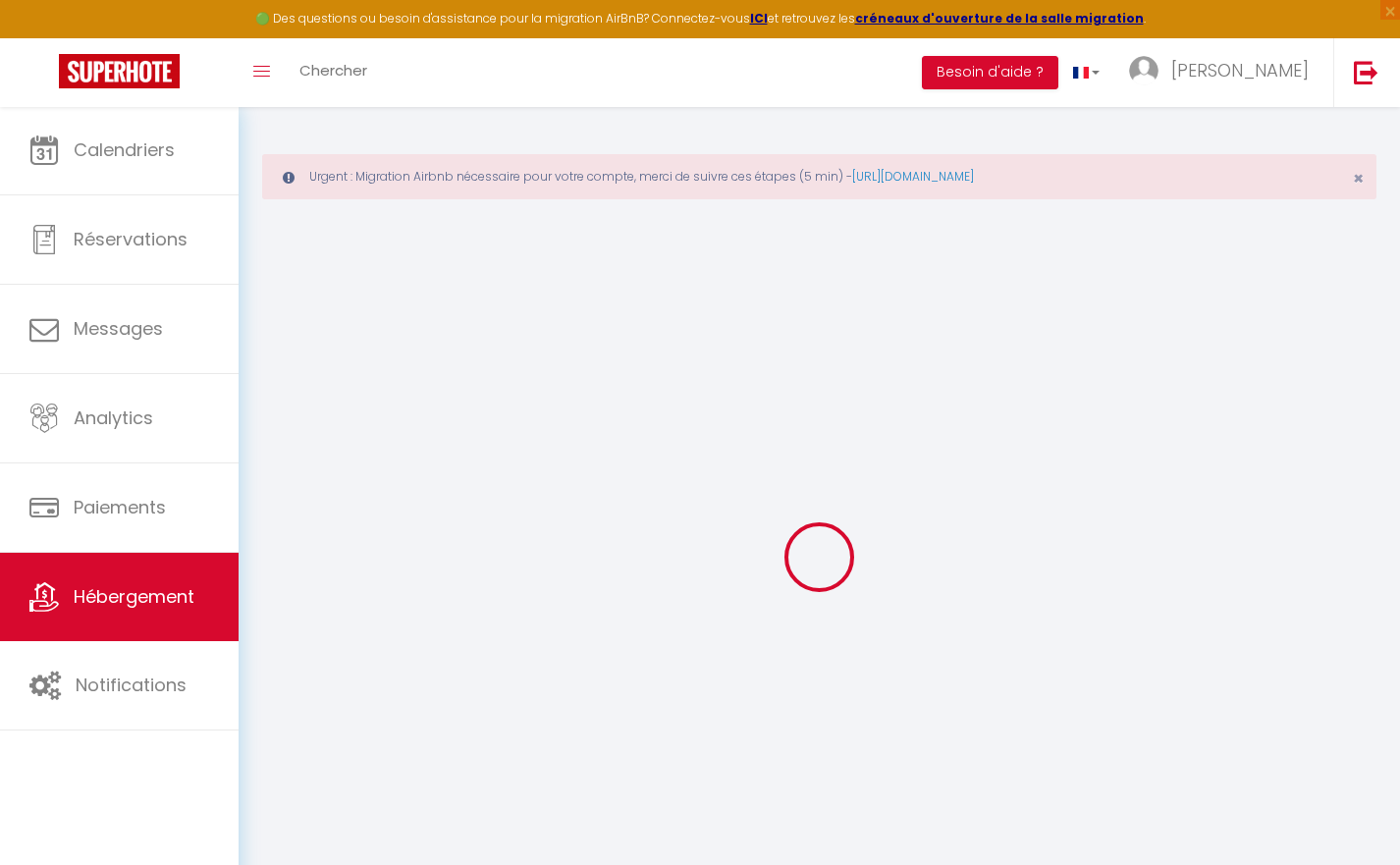
type input "Cenevières"
type input "[EMAIL_ADDRESS][DOMAIN_NAME]"
select select "11156"
checkbox input "false"
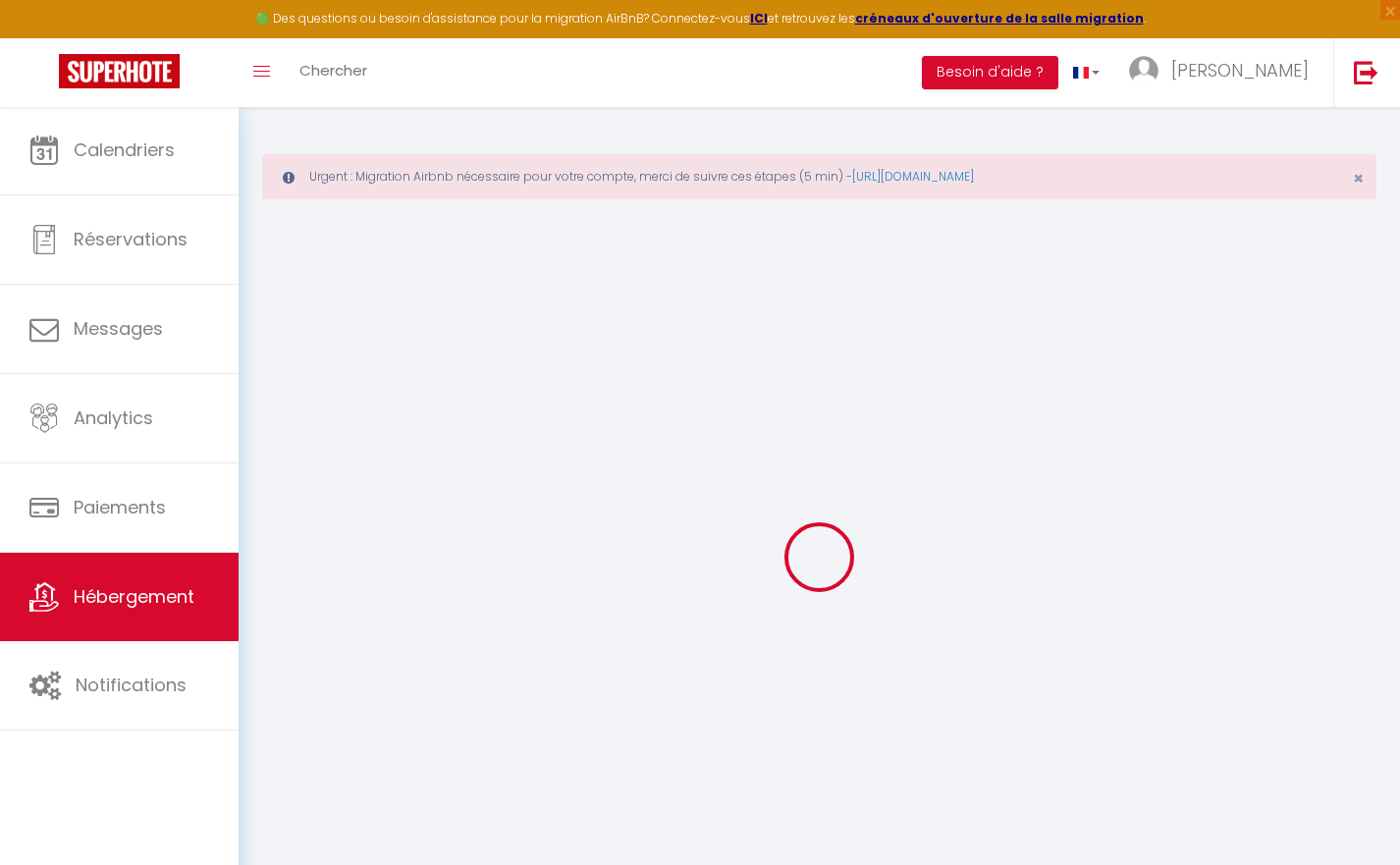
checkbox input "false"
type input "22"
type input "120"
type input "0"
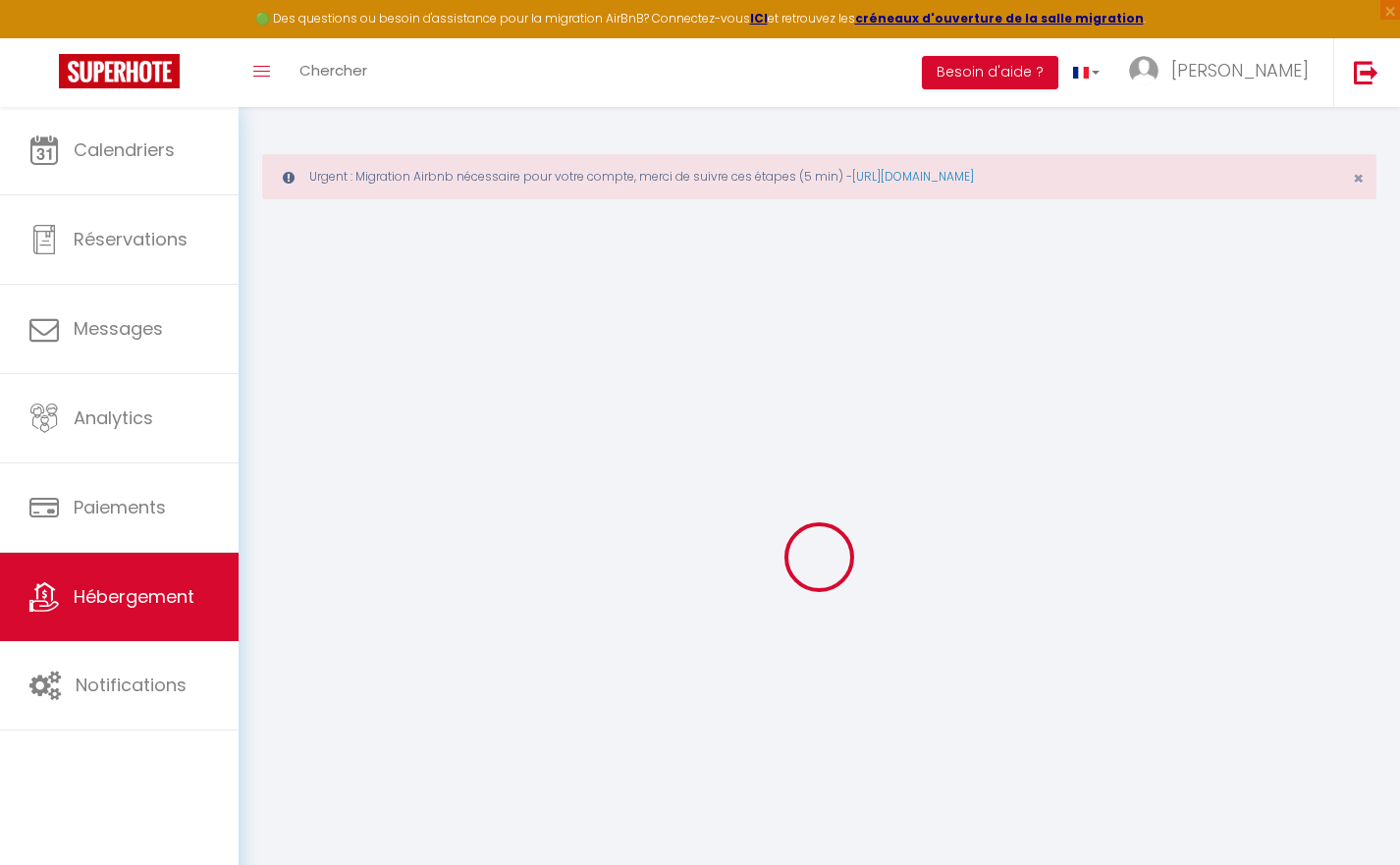
type input "0"
select select "+ 5 %"
select select "+ 23 %"
select select "+ 5 %"
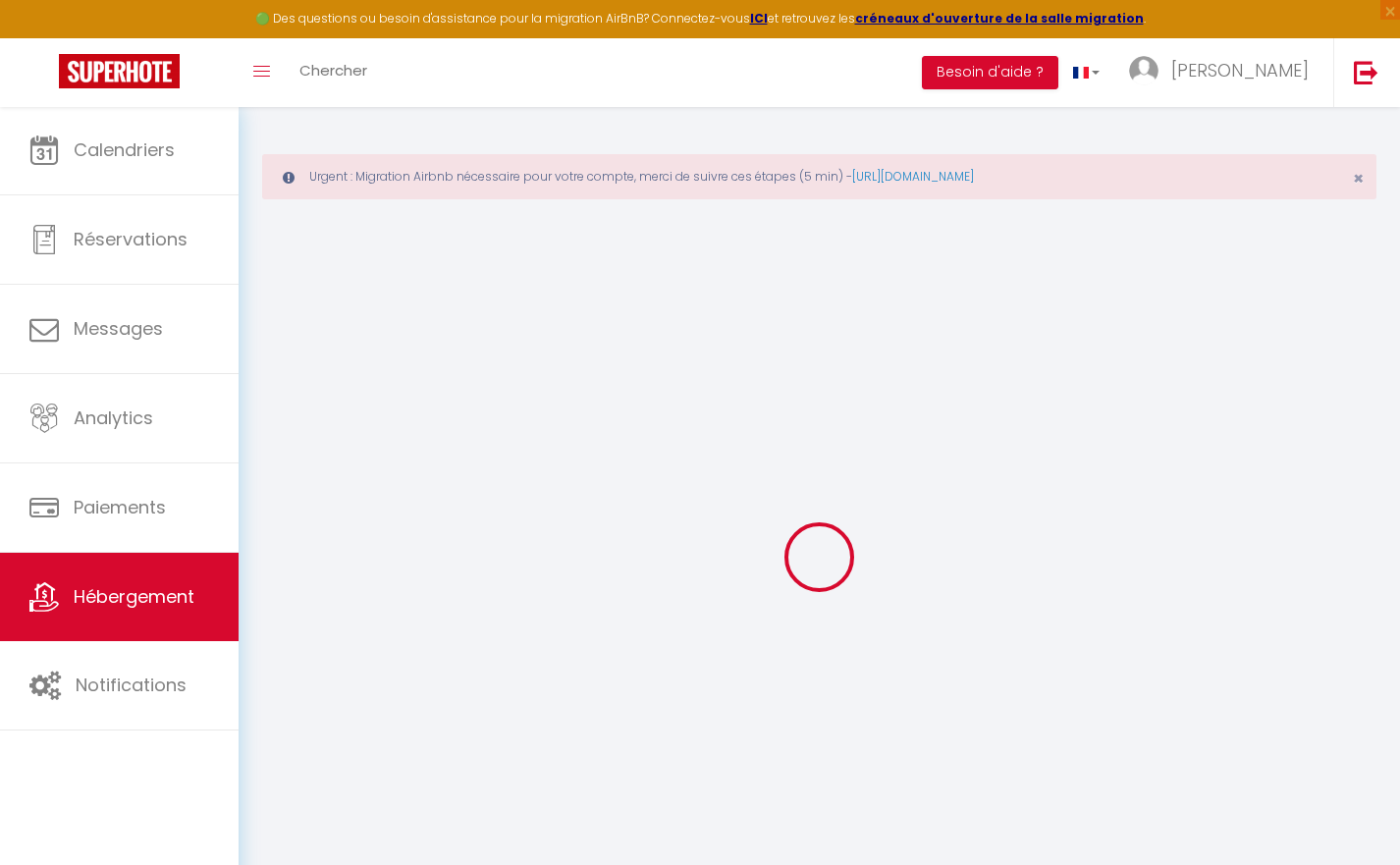
select select "5171-1212904367917569976"
select select "17:00"
select select "19:00"
select select "10:00"
select select "15"
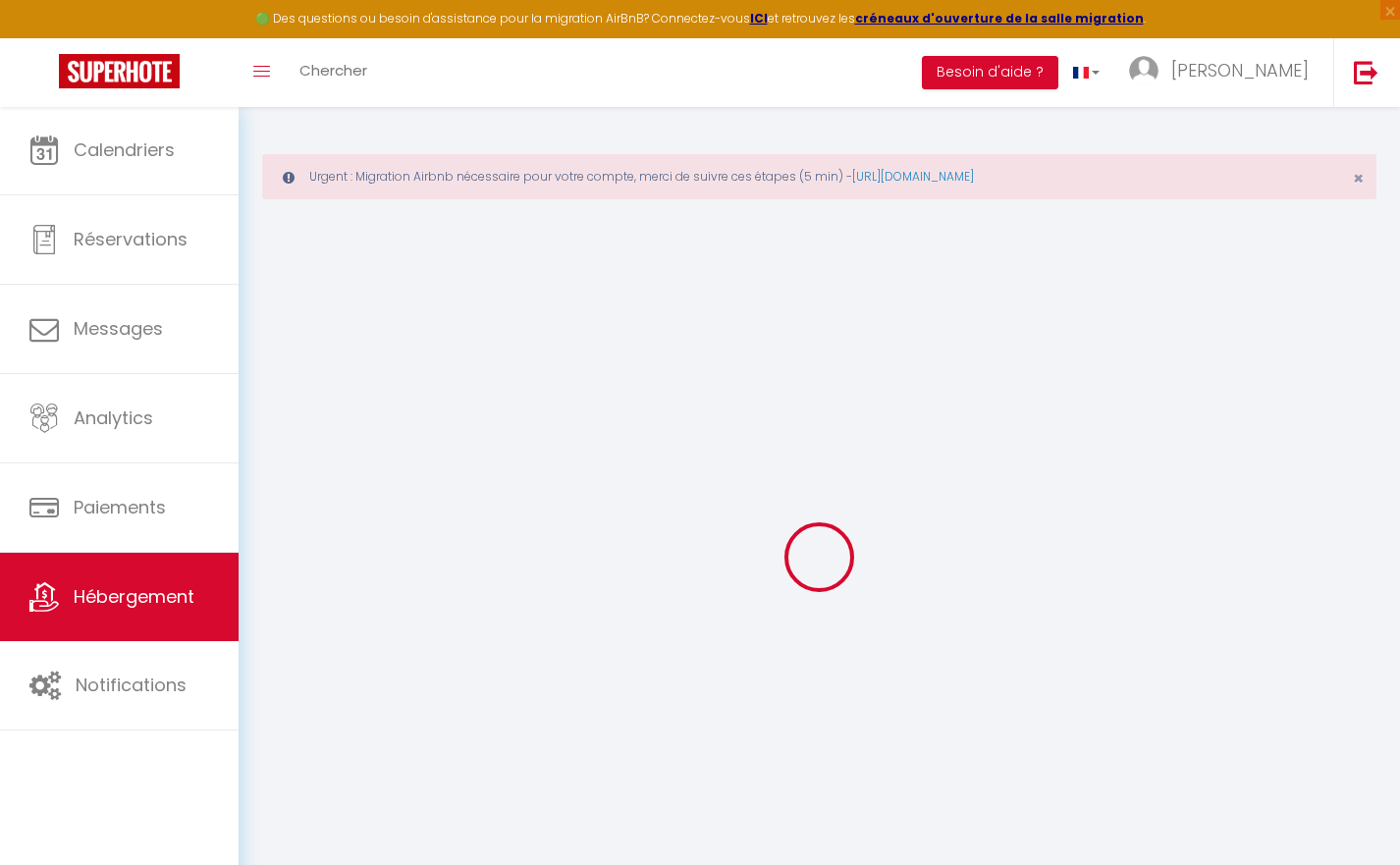
select select "15"
checkbox input "false"
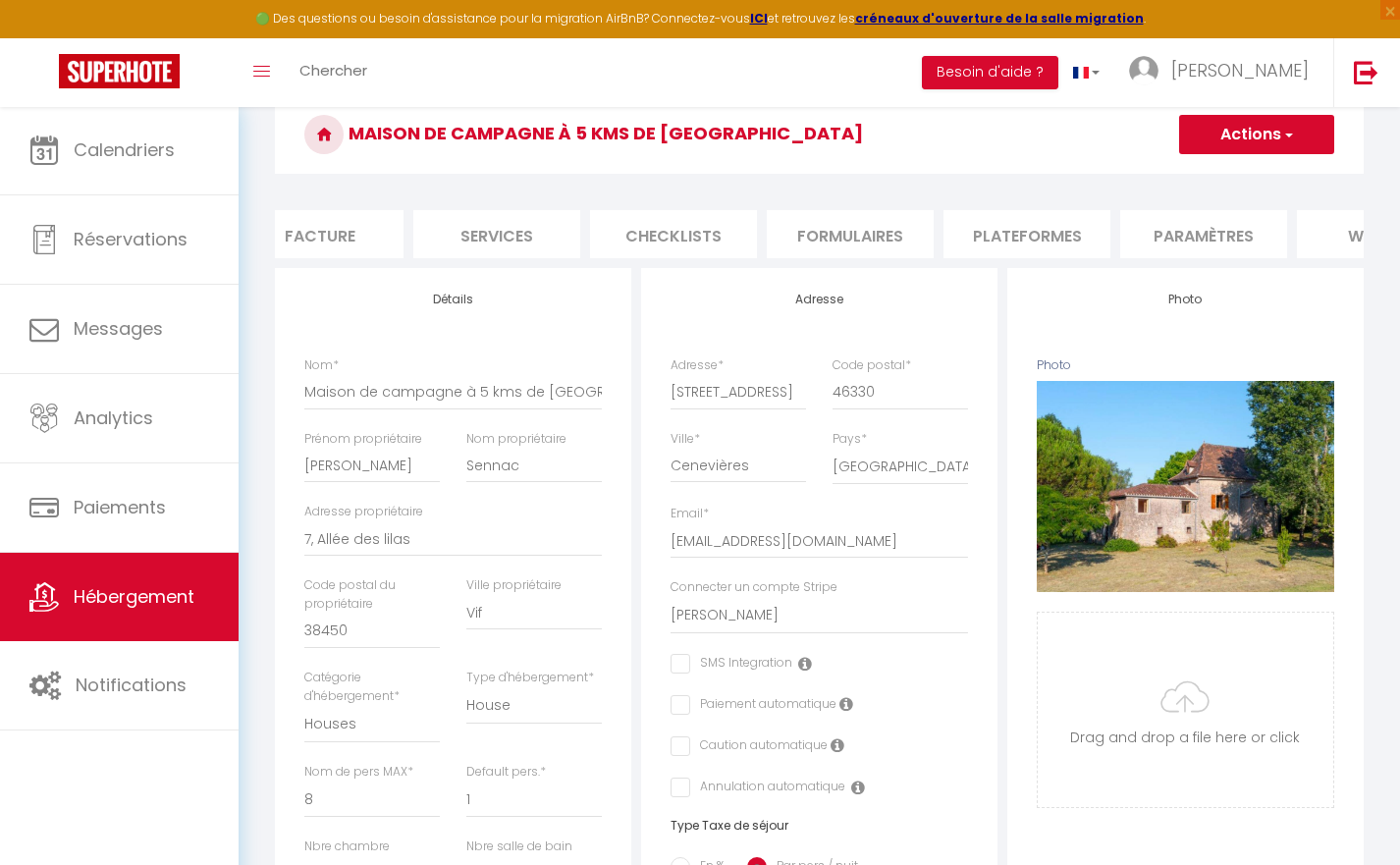
scroll to position [0, 412]
click at [977, 227] on li "Plateformes" at bounding box center [1005, 234] width 167 height 49
